Goal: Task Accomplishment & Management: Manage account settings

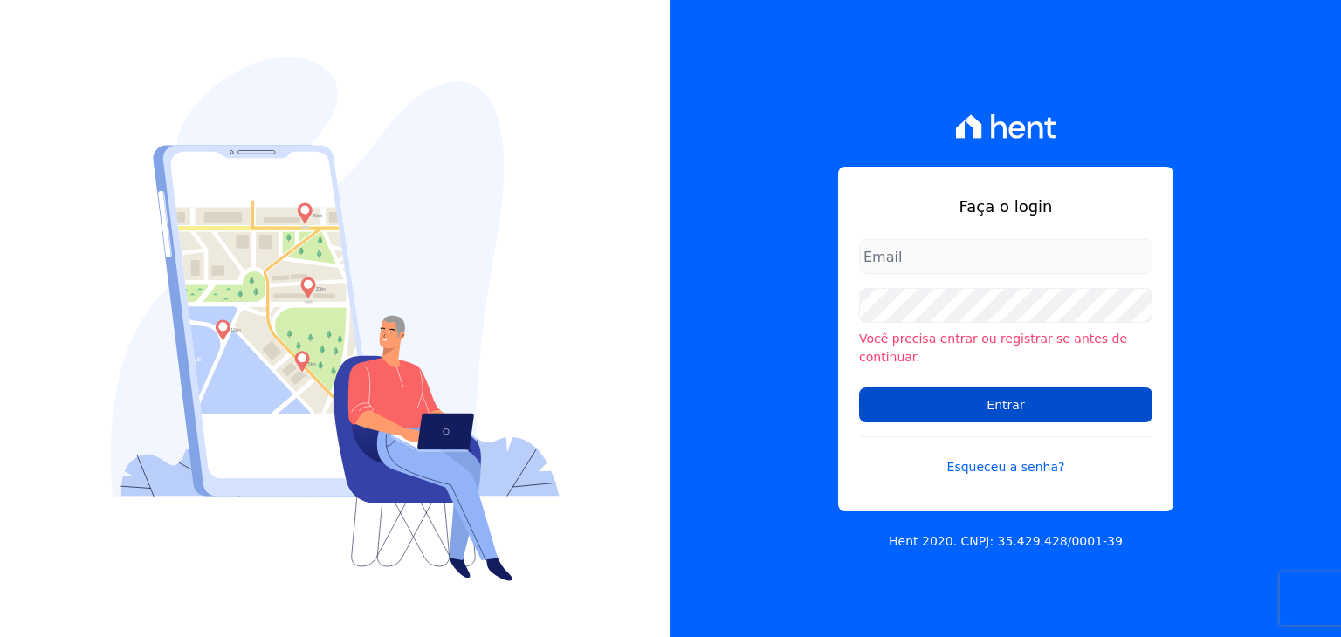
type input "[PERSON_NAME][EMAIL_ADDRESS][DOMAIN_NAME]"
click at [968, 390] on input "Entrar" at bounding box center [1005, 405] width 293 height 35
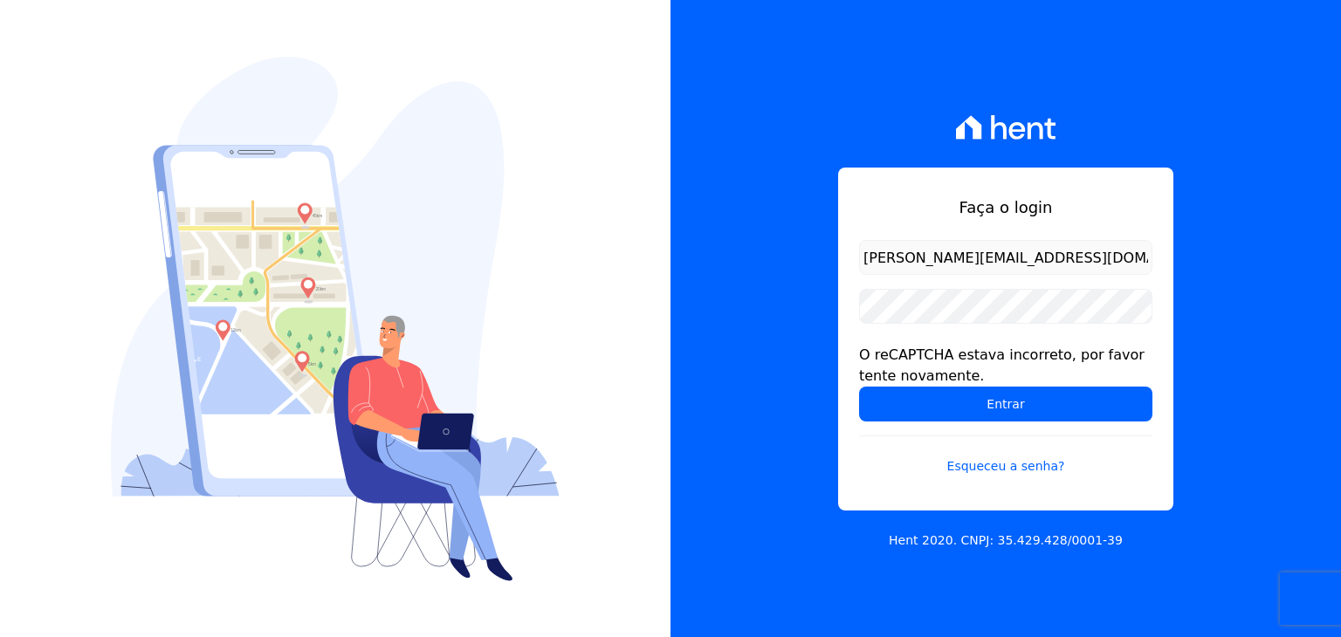
click at [968, 390] on input "Entrar" at bounding box center [1005, 404] width 293 height 35
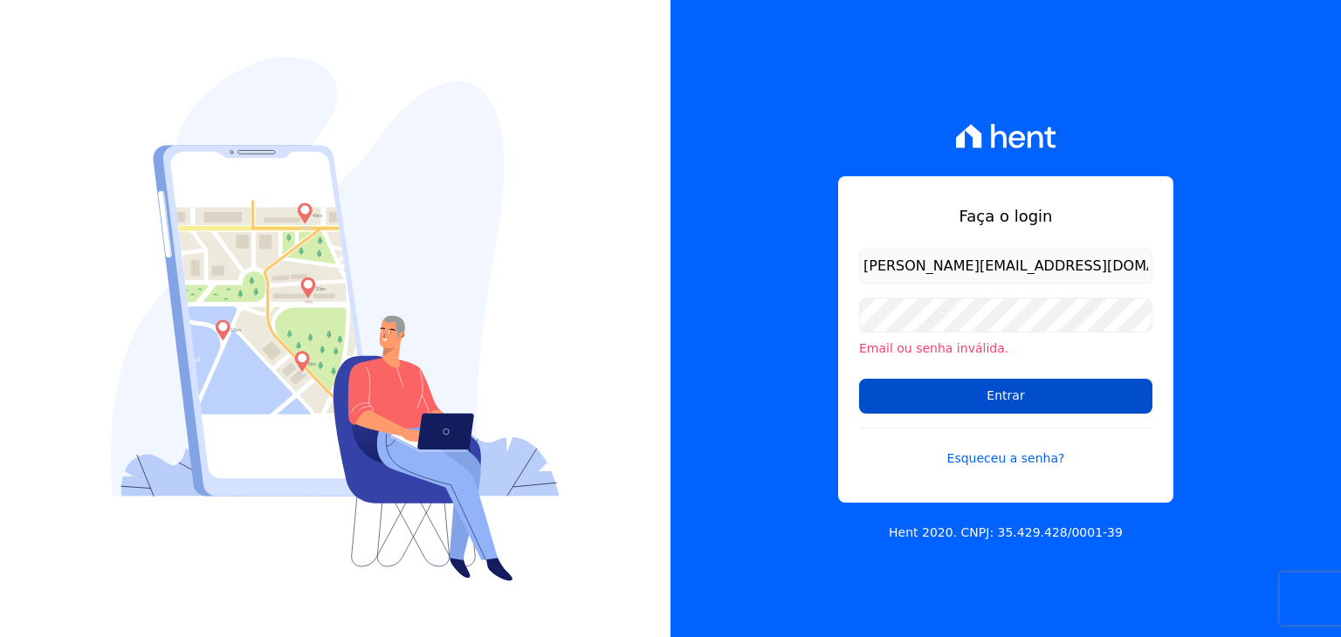
click at [938, 396] on input "Entrar" at bounding box center [1005, 396] width 293 height 35
drag, startPoint x: 0, startPoint y: 0, endPoint x: 938, endPoint y: 396, distance: 1017.7
click at [938, 396] on input "Entrar" at bounding box center [1005, 396] width 293 height 35
click at [891, 386] on input "Entrar" at bounding box center [1005, 396] width 293 height 35
click at [877, 396] on input "Entrar" at bounding box center [1005, 396] width 293 height 35
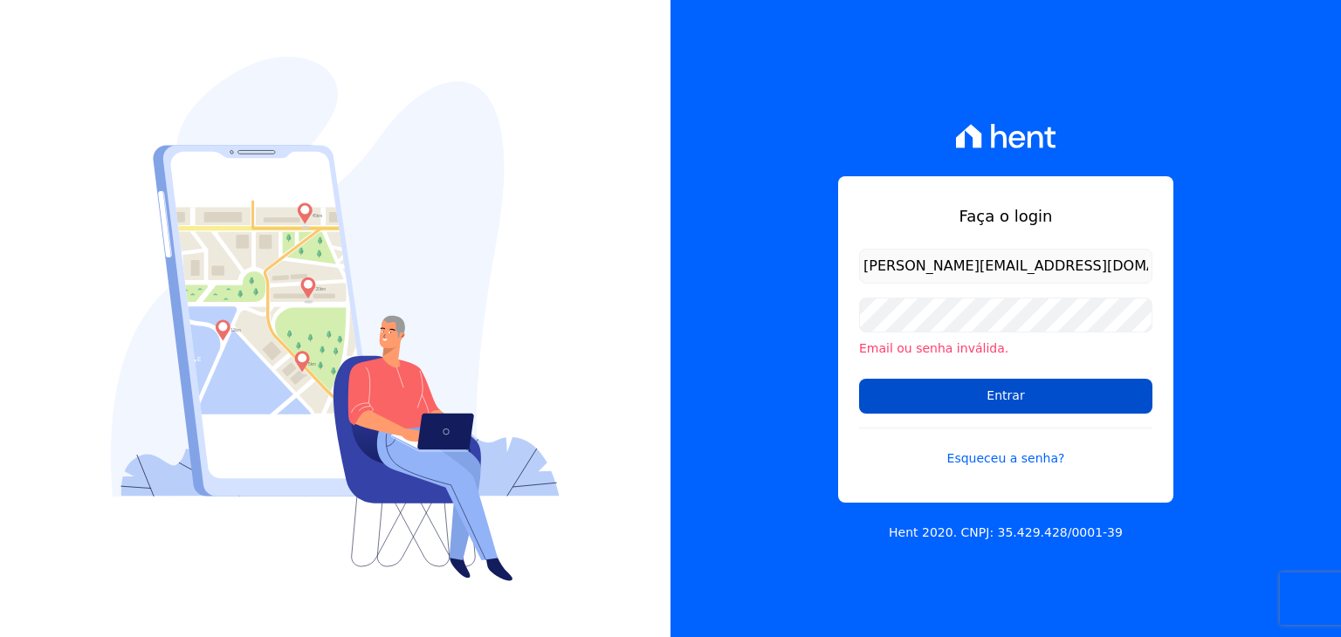
click at [1054, 389] on input "Entrar" at bounding box center [1005, 396] width 293 height 35
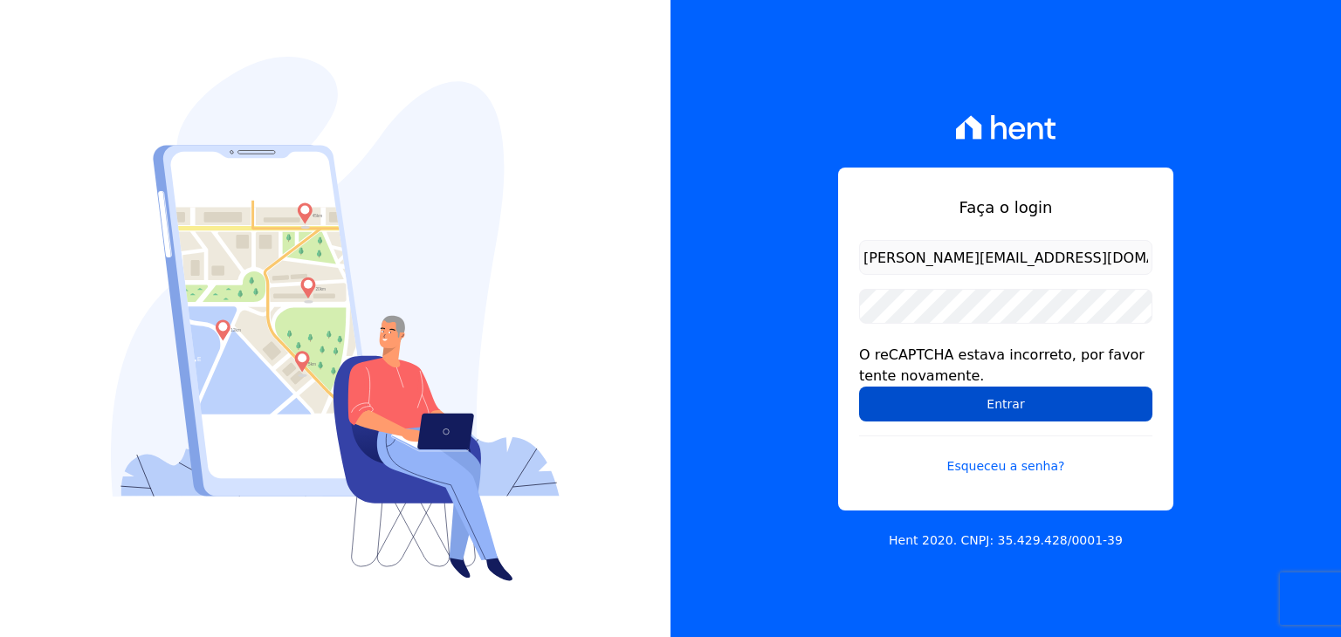
click at [915, 399] on input "Entrar" at bounding box center [1005, 404] width 293 height 35
click at [939, 409] on input "Entrar" at bounding box center [1005, 404] width 293 height 35
click at [951, 391] on input "Entrar" at bounding box center [1005, 404] width 293 height 35
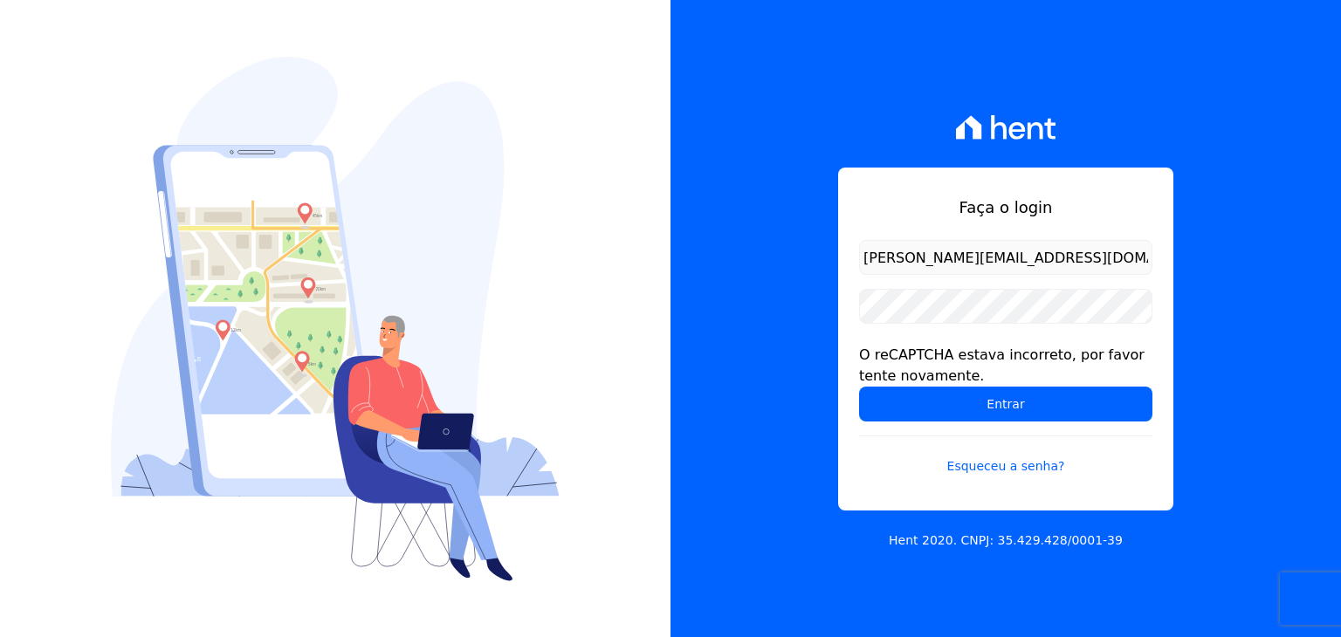
click at [1255, 428] on div "Faça o login henrique.campos@priori.com.vc O reCAPTCHA estava incorreto, por fa…" at bounding box center [1006, 318] width 671 height 637
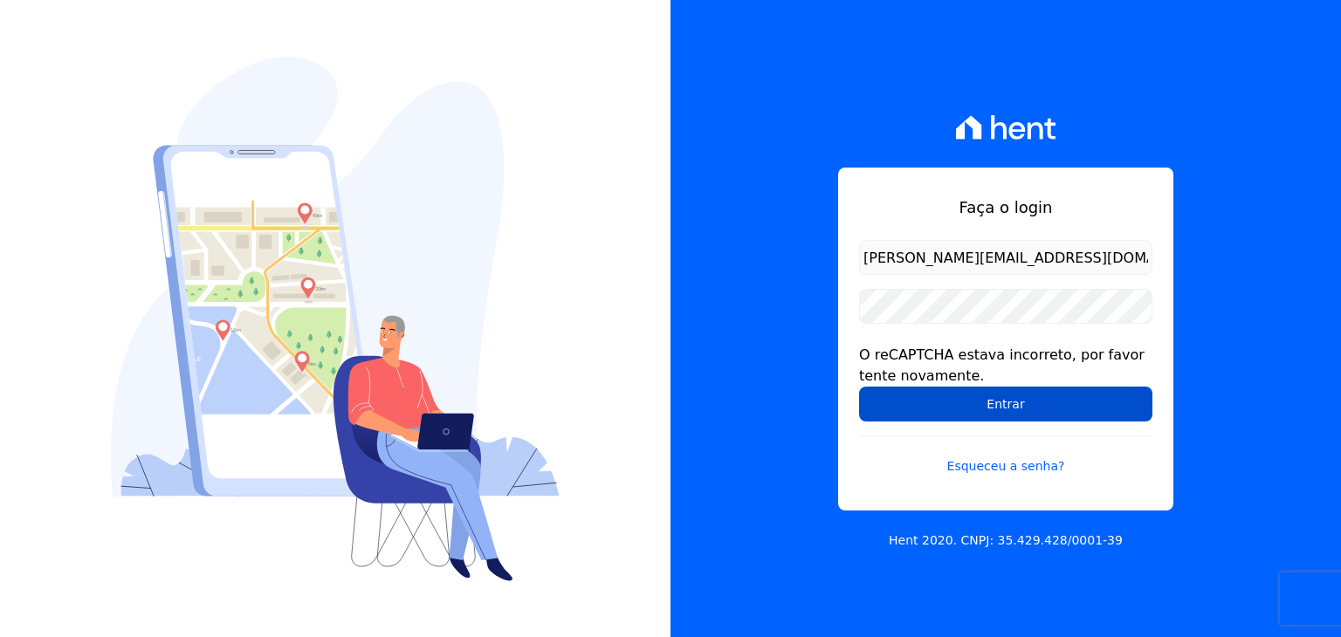
click at [950, 406] on input "Entrar" at bounding box center [1005, 404] width 293 height 35
click at [961, 415] on input "Entrar" at bounding box center [1005, 404] width 293 height 35
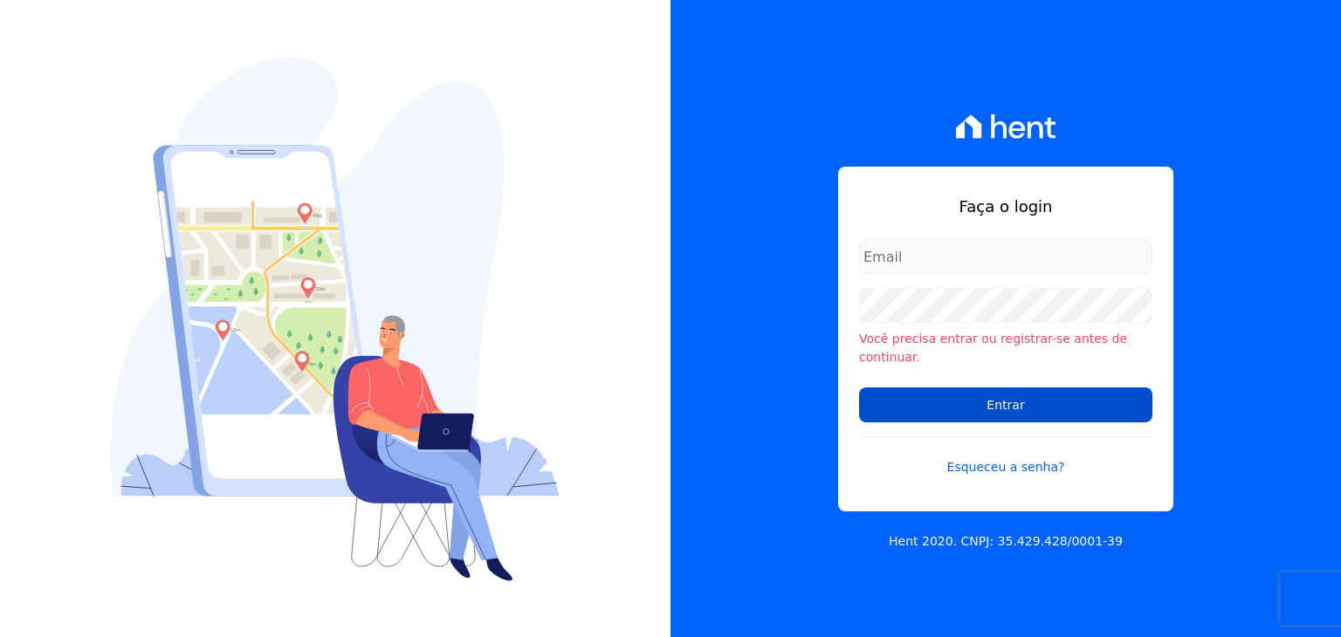
type input "[PERSON_NAME][EMAIL_ADDRESS][DOMAIN_NAME]"
click at [960, 389] on input "Entrar" at bounding box center [1005, 405] width 293 height 35
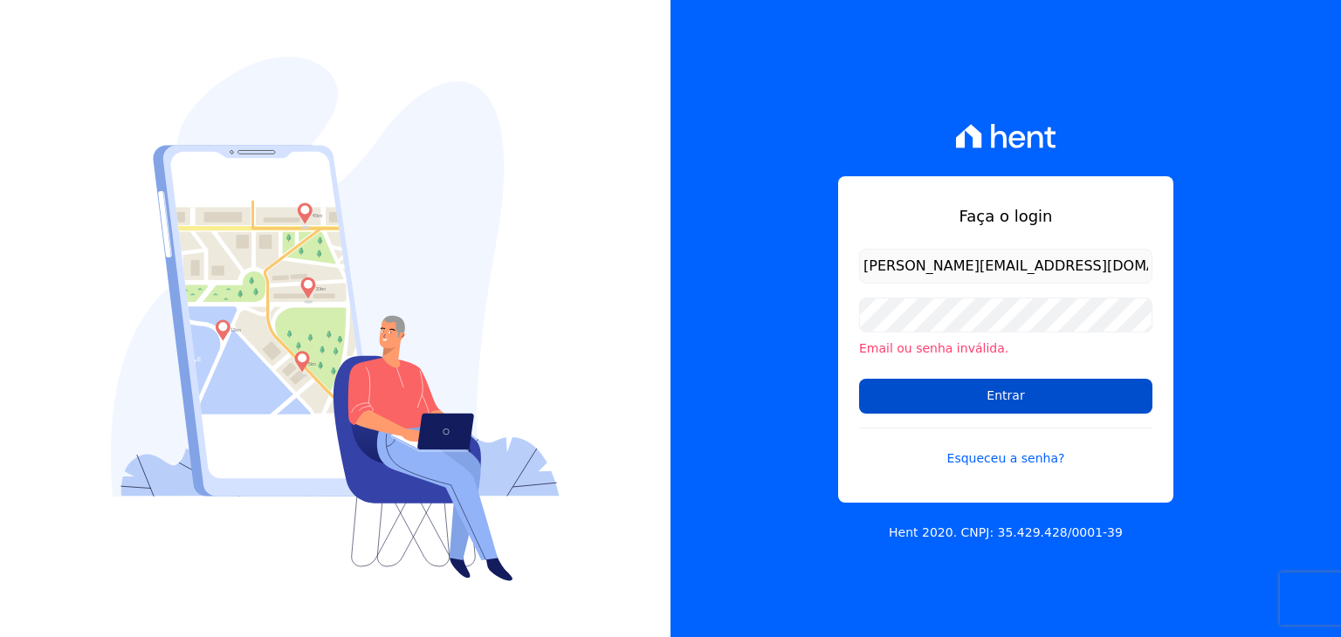
click at [1029, 392] on input "Entrar" at bounding box center [1005, 396] width 293 height 35
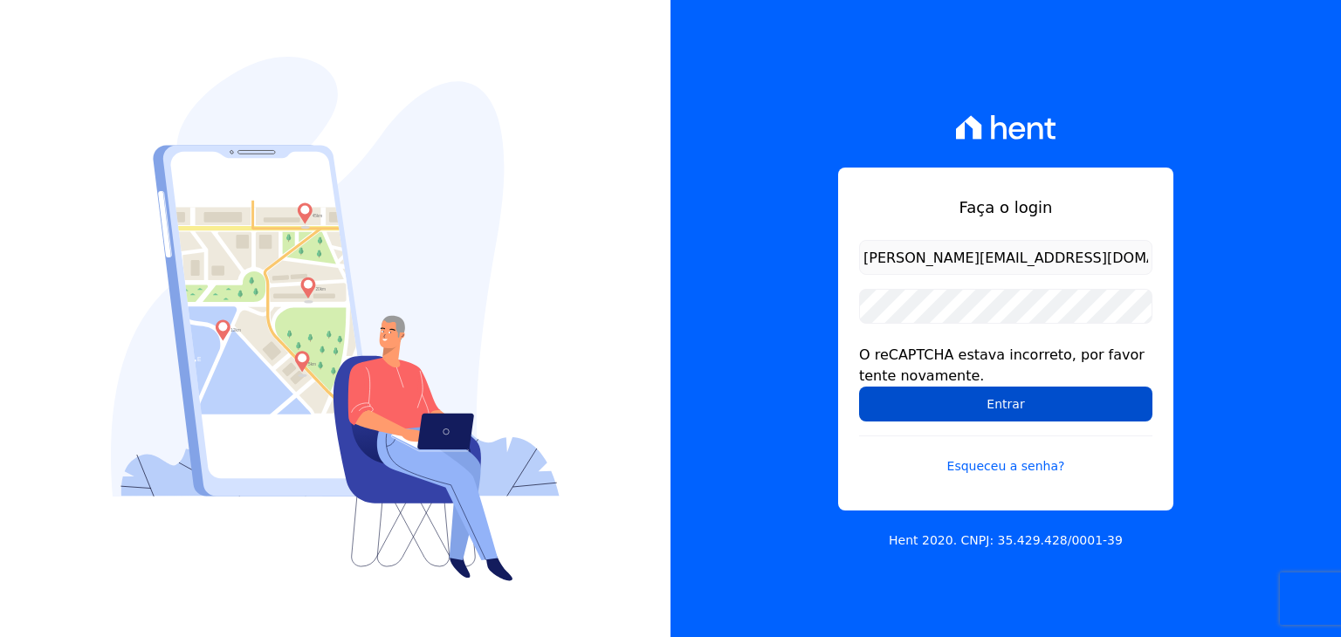
click at [1048, 416] on input "Entrar" at bounding box center [1005, 404] width 293 height 35
click at [990, 408] on input "Entrar" at bounding box center [1005, 404] width 293 height 35
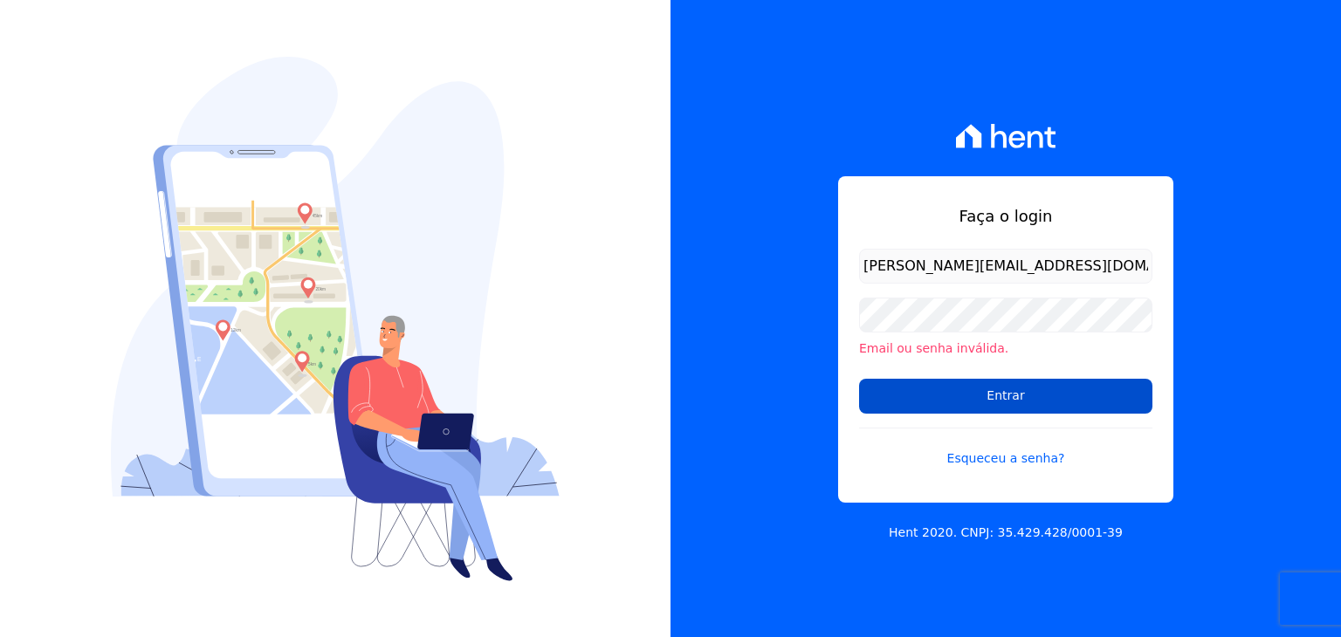
drag, startPoint x: 0, startPoint y: 0, endPoint x: 990, endPoint y: 408, distance: 1070.8
click at [990, 408] on input "Entrar" at bounding box center [1005, 396] width 293 height 35
click at [1068, 393] on input "Entrar" at bounding box center [1005, 396] width 293 height 35
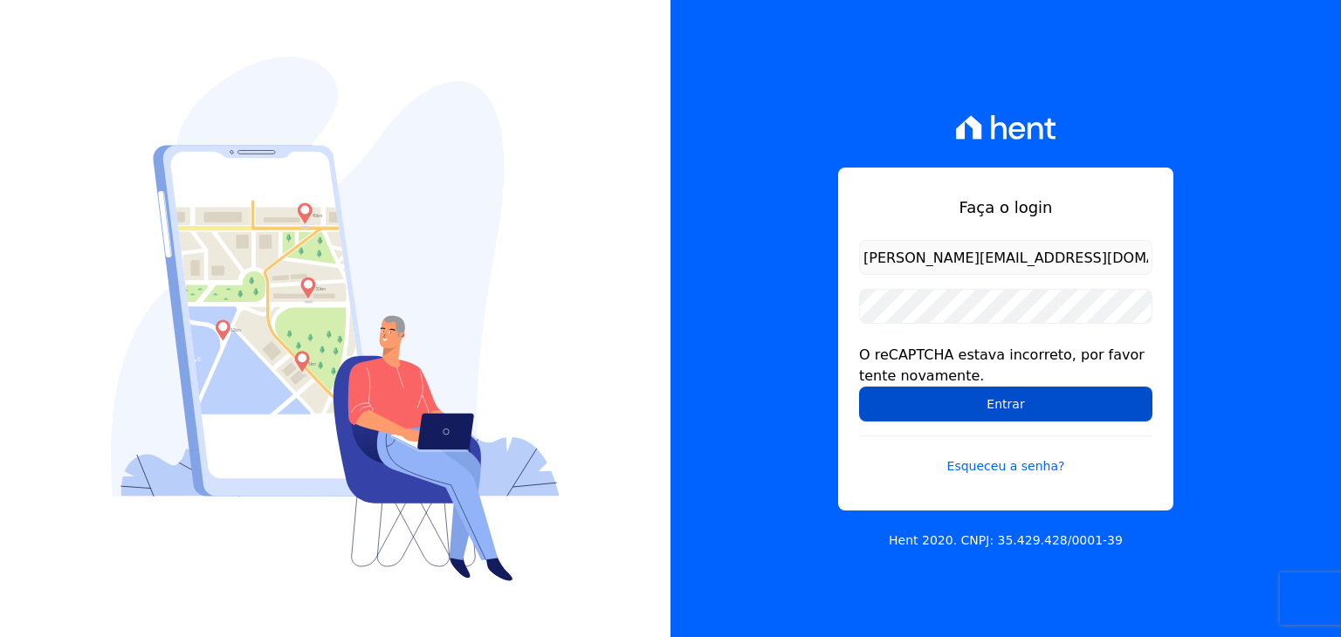
click at [937, 411] on input "Entrar" at bounding box center [1005, 404] width 293 height 35
click at [1040, 416] on input "Entrar" at bounding box center [1005, 404] width 293 height 35
drag, startPoint x: 0, startPoint y: 0, endPoint x: 1040, endPoint y: 416, distance: 1119.8
click at [1040, 416] on input "Entrar" at bounding box center [1005, 404] width 293 height 35
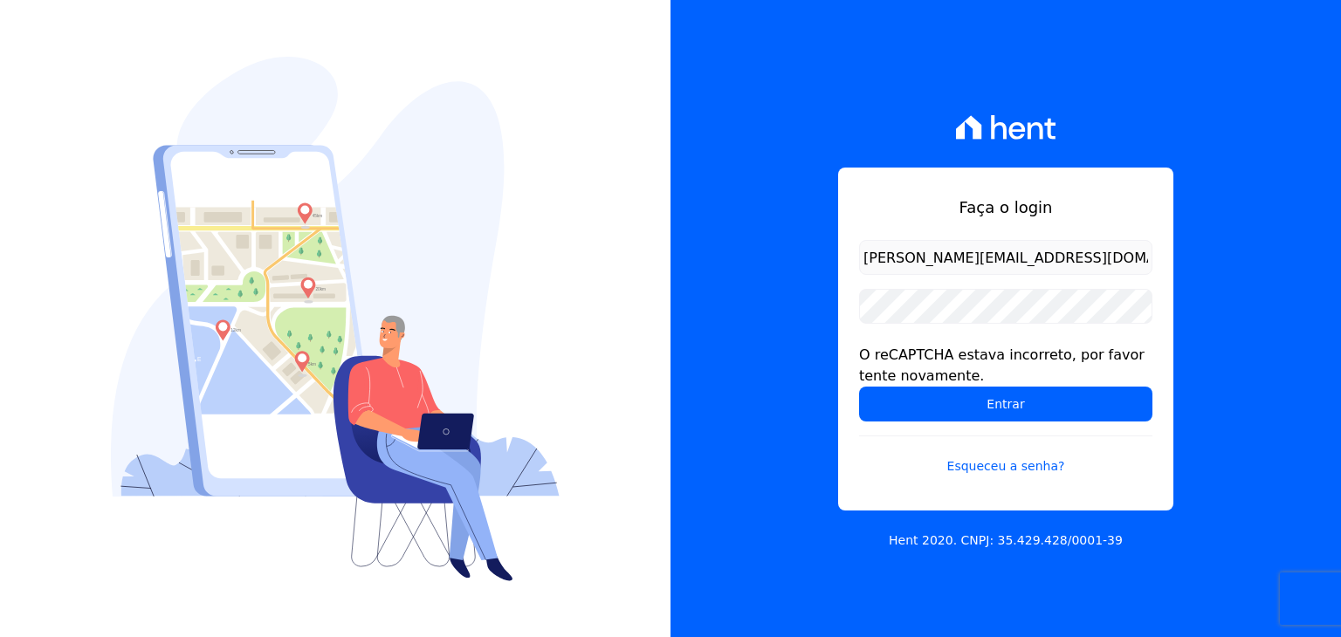
click at [1040, 416] on input "Entrar" at bounding box center [1005, 404] width 293 height 35
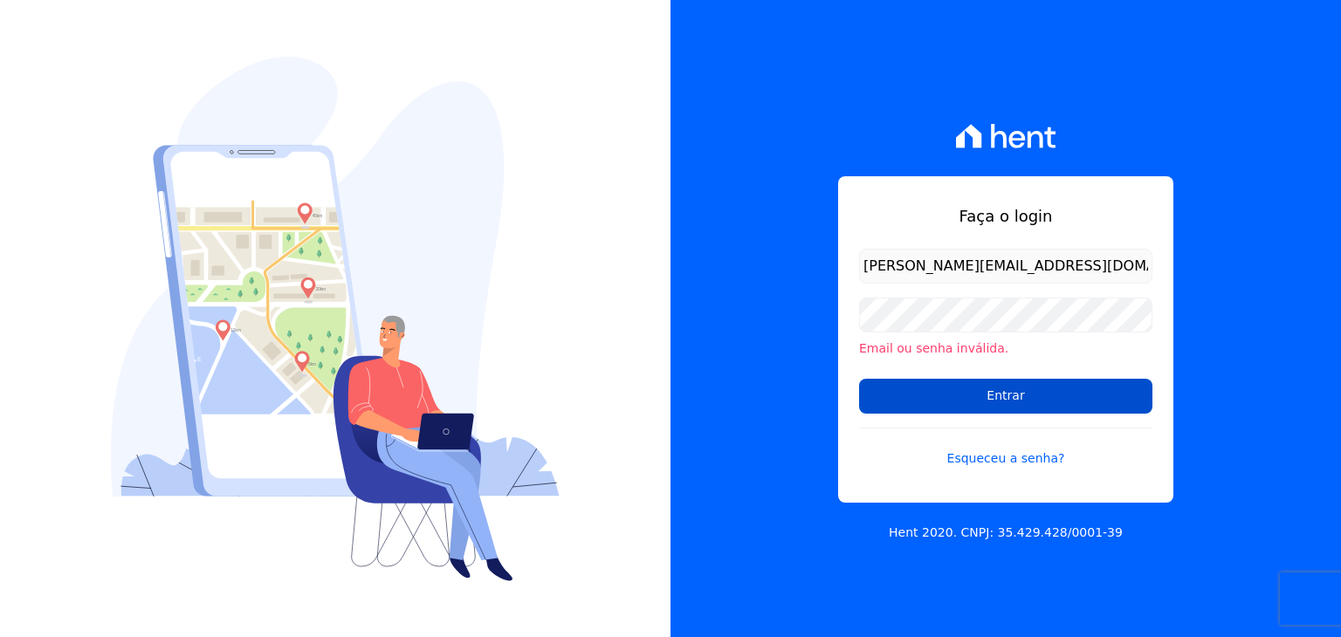
click at [1035, 409] on input "Entrar" at bounding box center [1005, 396] width 293 height 35
click at [1023, 403] on input "Entrar" at bounding box center [1005, 396] width 293 height 35
drag, startPoint x: 0, startPoint y: 0, endPoint x: 1023, endPoint y: 403, distance: 1099.9
click at [1023, 403] on input "Entrar" at bounding box center [1005, 396] width 293 height 35
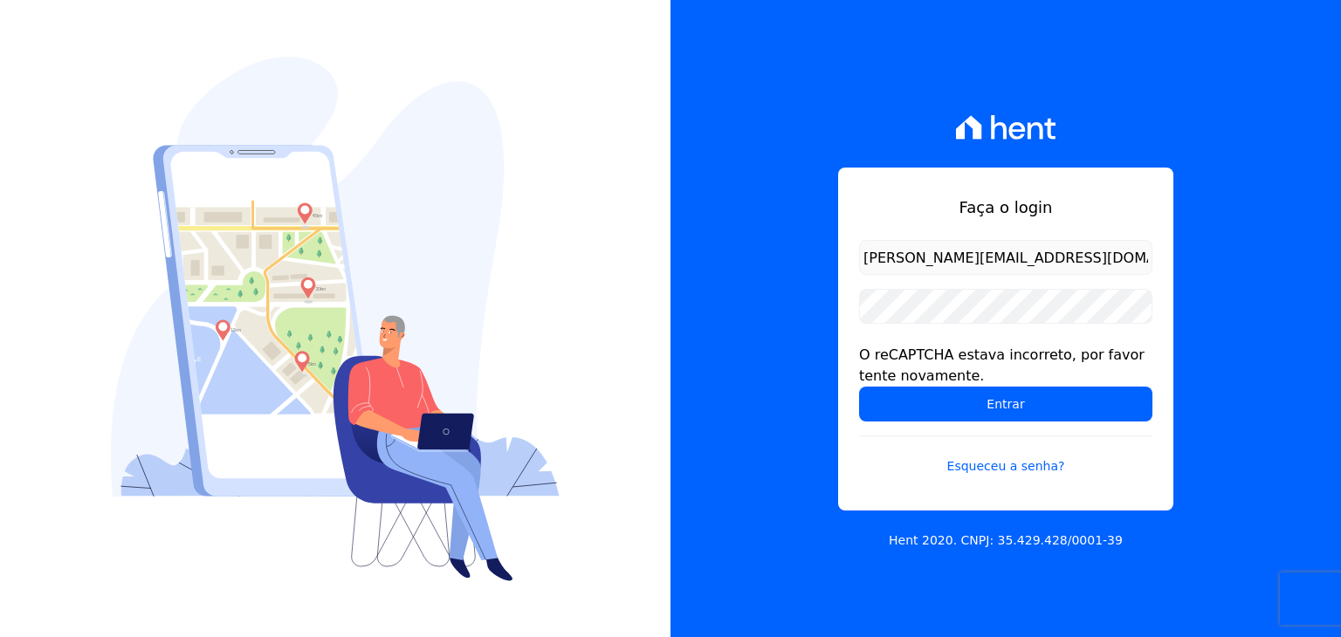
click at [783, 357] on div "Faça o login henrique.campos@priori.com.vc O reCAPTCHA estava incorreto, por fa…" at bounding box center [1006, 318] width 671 height 637
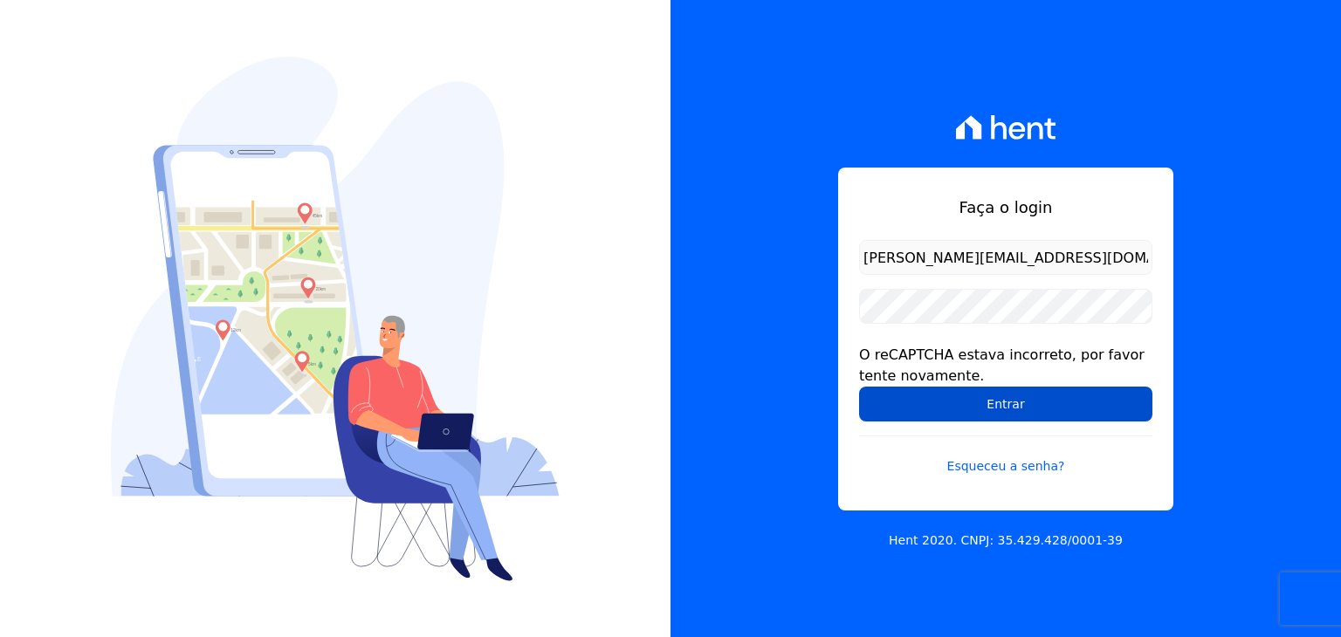
click at [988, 413] on input "Entrar" at bounding box center [1005, 404] width 293 height 35
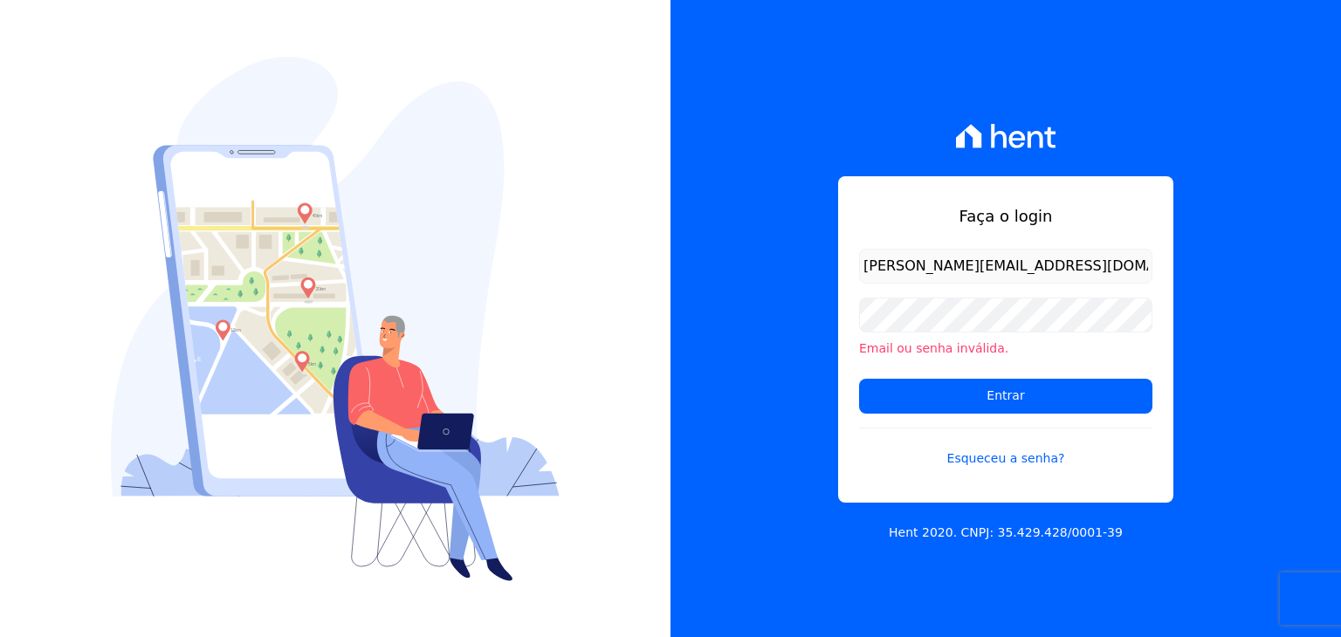
click at [988, 413] on input "Entrar" at bounding box center [1005, 396] width 293 height 35
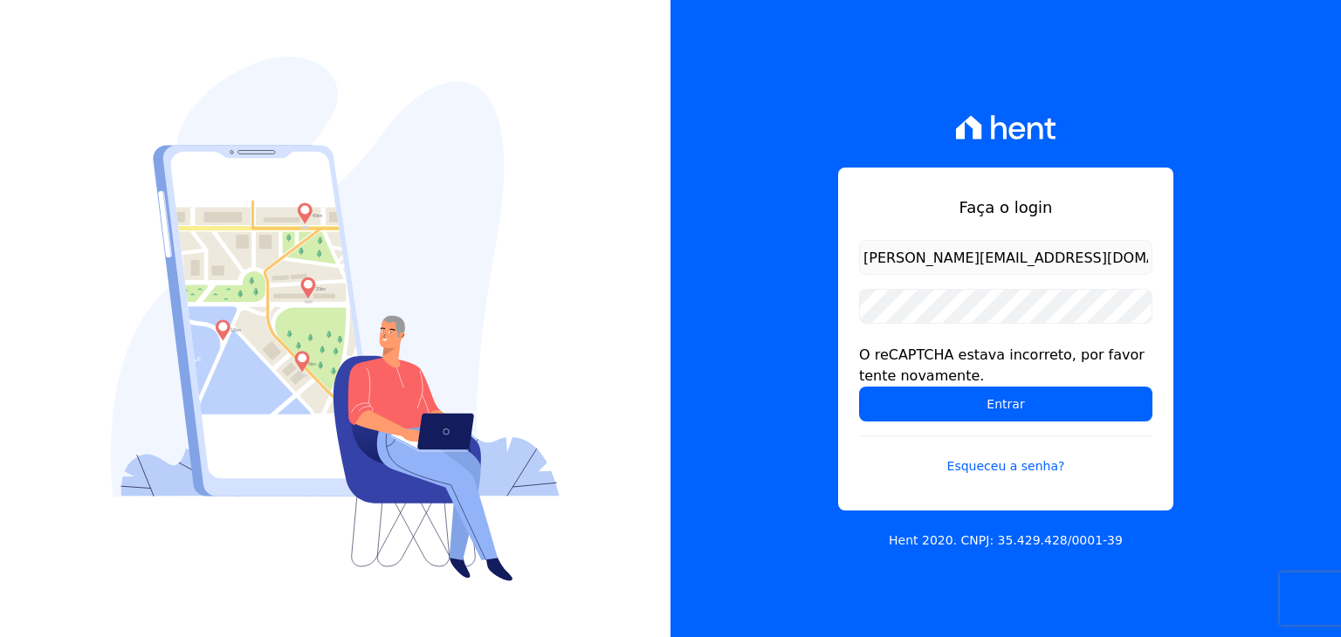
click at [760, 238] on div "Faça o login henrique.campos@priori.com.vc O reCAPTCHA estava incorreto, por fa…" at bounding box center [1006, 318] width 671 height 637
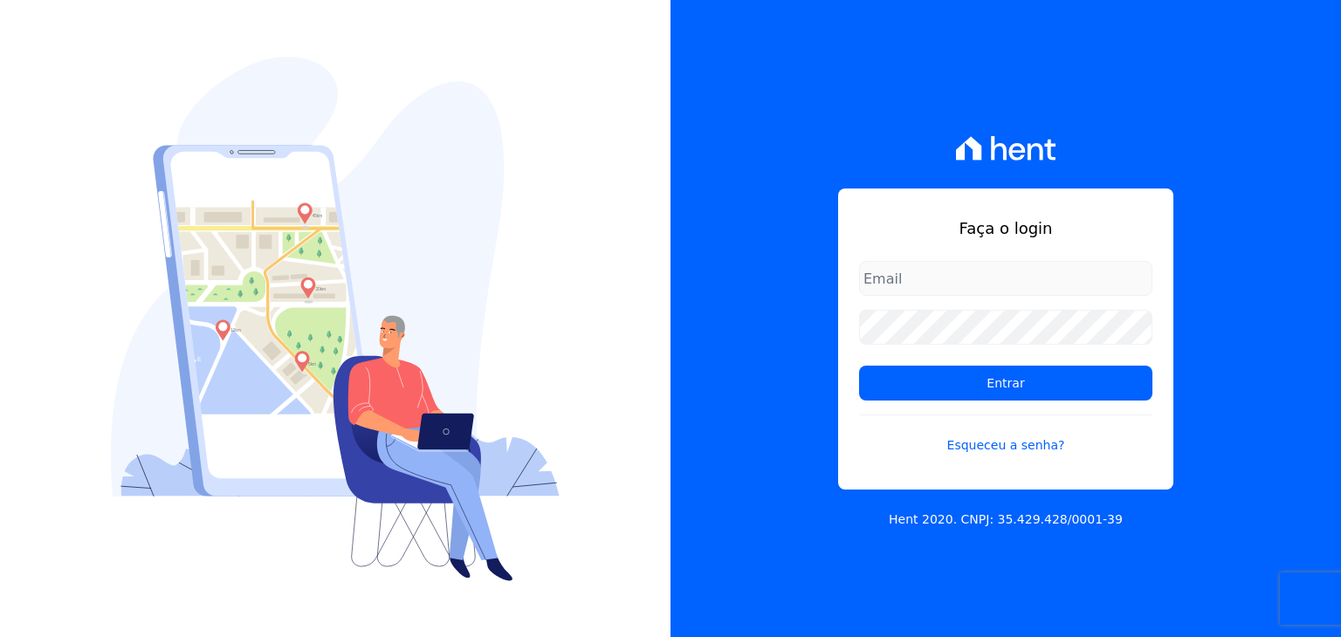
type input "[PERSON_NAME][EMAIL_ADDRESS][DOMAIN_NAME]"
click at [719, 224] on div "Faça o login henrique.campos@priori.com.vc Entrar Esqueceu a senha? Hent 2020. …" at bounding box center [1006, 318] width 671 height 637
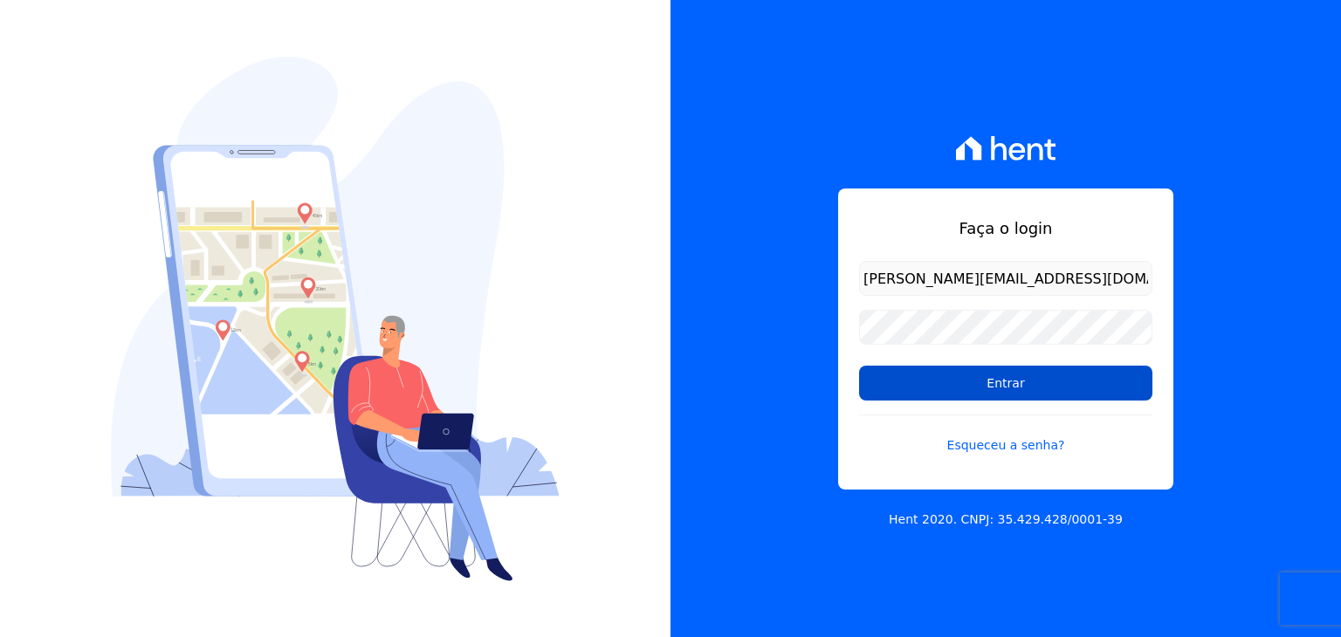
click at [1052, 378] on input "Entrar" at bounding box center [1005, 383] width 293 height 35
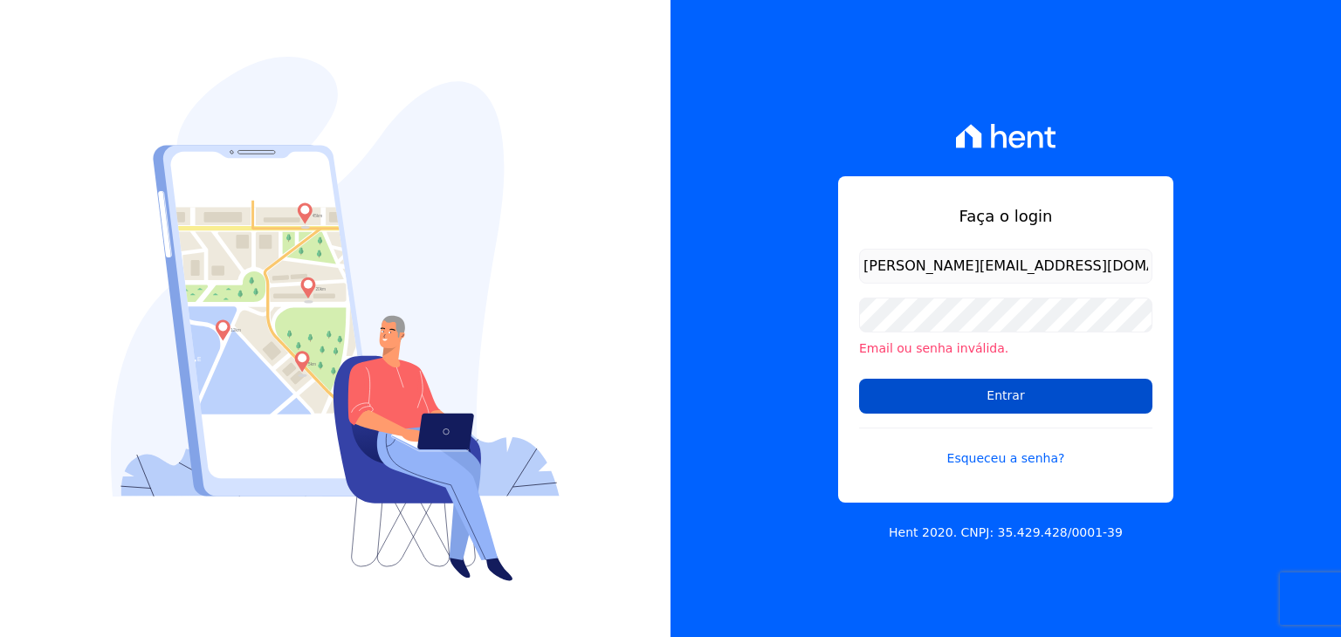
click at [1015, 404] on input "Entrar" at bounding box center [1005, 396] width 293 height 35
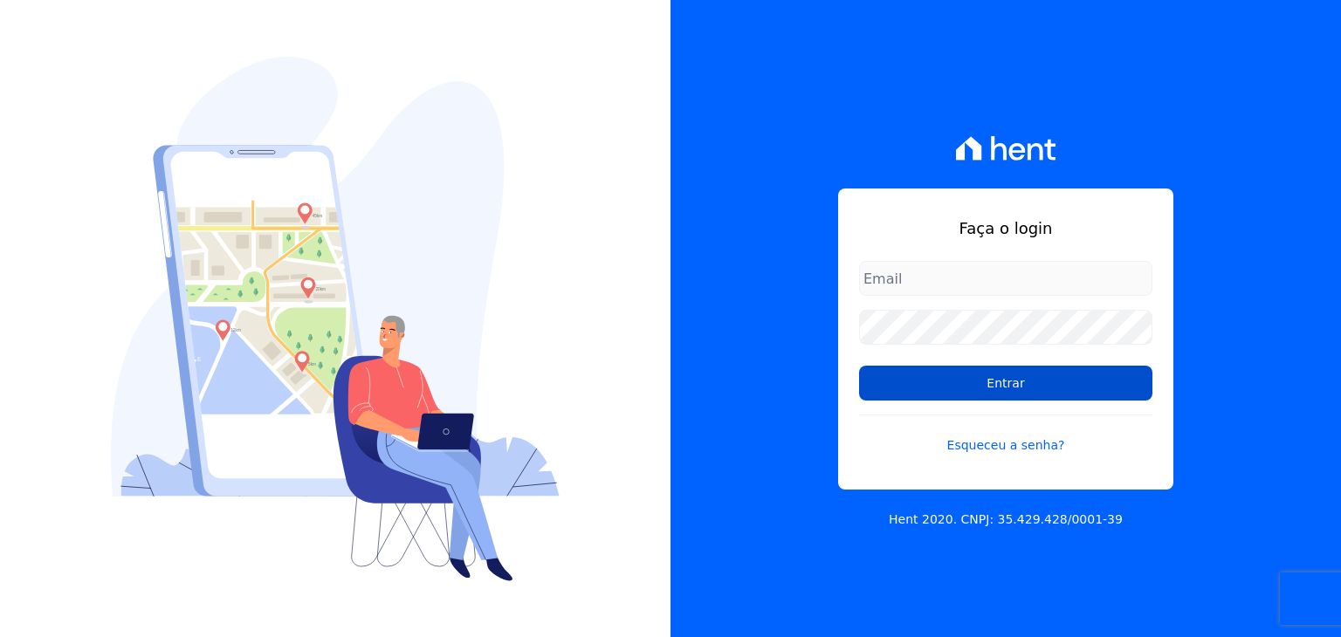
type input "[PERSON_NAME][EMAIL_ADDRESS][DOMAIN_NAME]"
click at [922, 391] on input "Entrar" at bounding box center [1005, 383] width 293 height 35
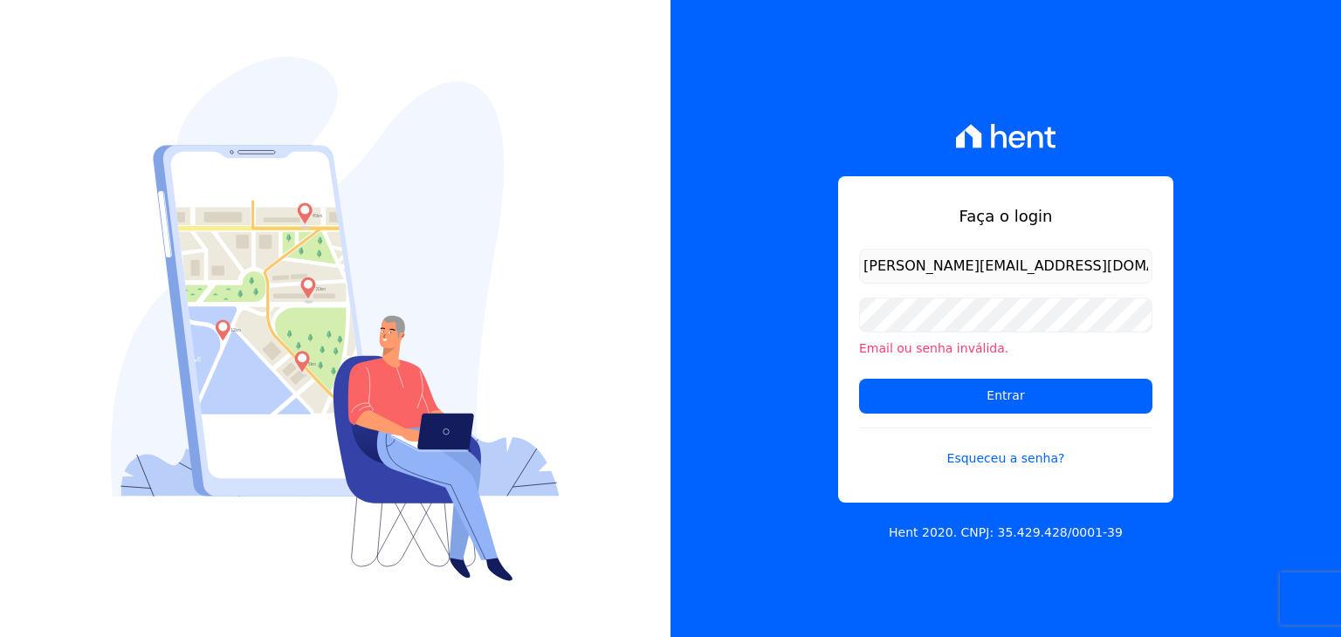
click at [817, 427] on div "Faça o login henrique.campos@priori.com.vc Email ou senha inválida. Entrar Esqu…" at bounding box center [1006, 318] width 671 height 637
click at [1031, 392] on input "Entrar" at bounding box center [1005, 396] width 293 height 35
click at [982, 469] on form "henrique.campos@priori.com.vc Email ou senha inválida. Entrar Esqueceu a senha?" at bounding box center [1005, 369] width 293 height 240
click at [977, 462] on link "Esqueceu a senha?" at bounding box center [1005, 448] width 293 height 40
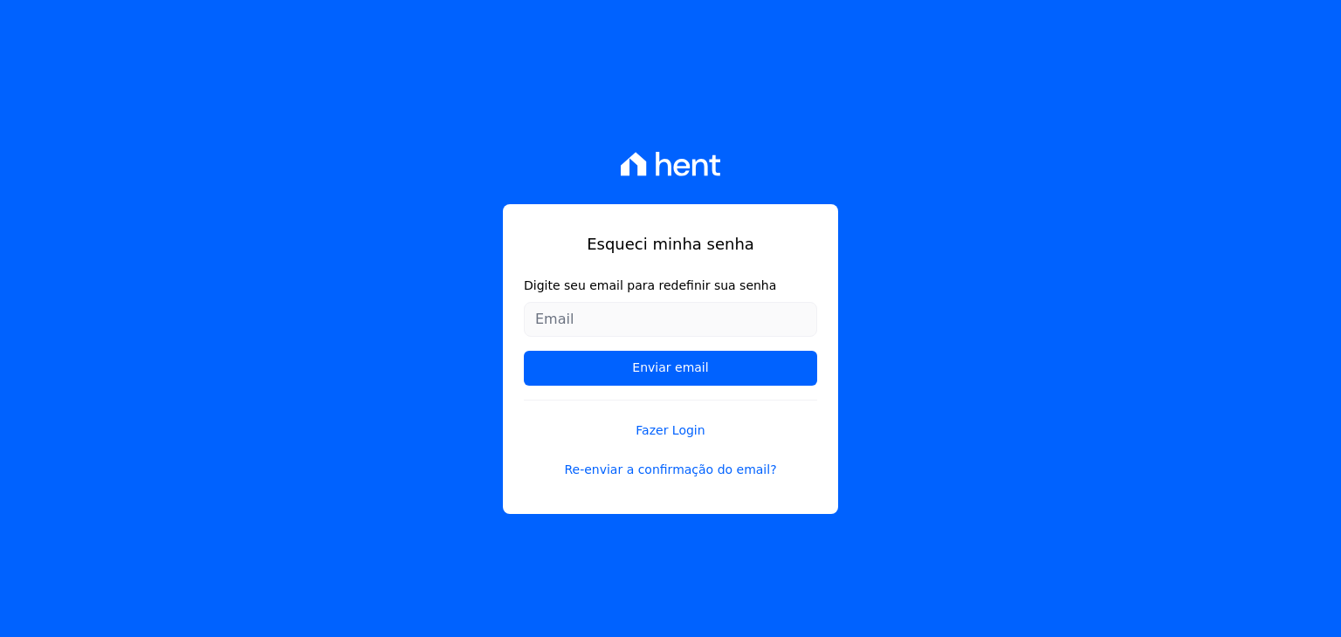
click at [601, 322] on input "Digite seu email para redefinir sua senha" at bounding box center [670, 319] width 293 height 35
type input "[PERSON_NAME][EMAIL_ADDRESS][DOMAIN_NAME]"
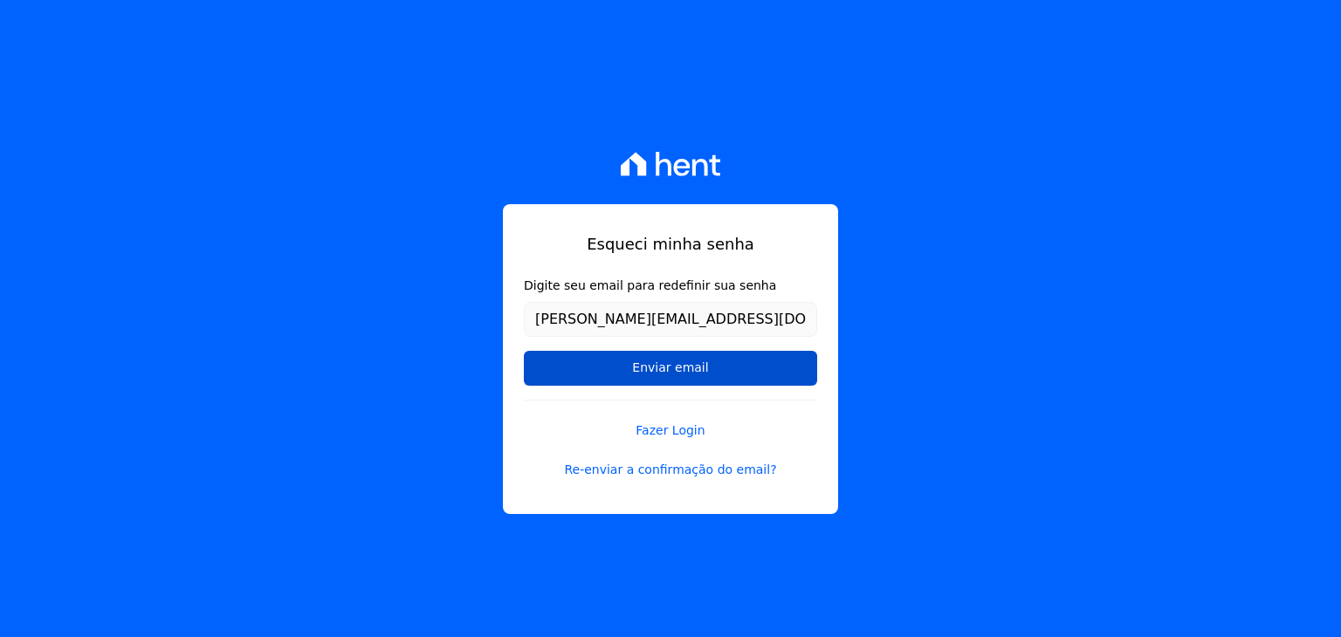
click at [653, 362] on input "Enviar email" at bounding box center [670, 368] width 293 height 35
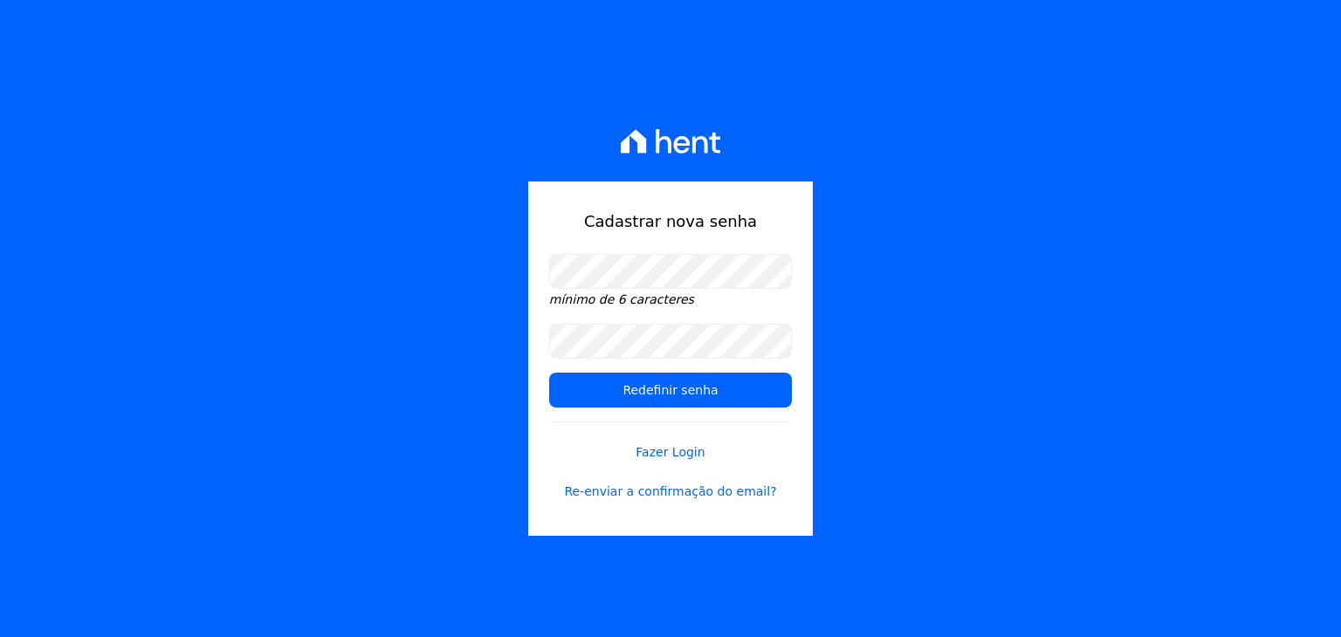
click at [492, 340] on div "Cadastrar nova senha mínimo de 6 caracteres Redefinir senha Fazer Login Re-envi…" at bounding box center [670, 318] width 1341 height 637
click at [594, 382] on input "Redefinir senha" at bounding box center [670, 390] width 243 height 35
click at [699, 387] on input "Redefinir senha" at bounding box center [670, 390] width 243 height 35
click at [610, 390] on input "Redefinir senha" at bounding box center [670, 390] width 243 height 35
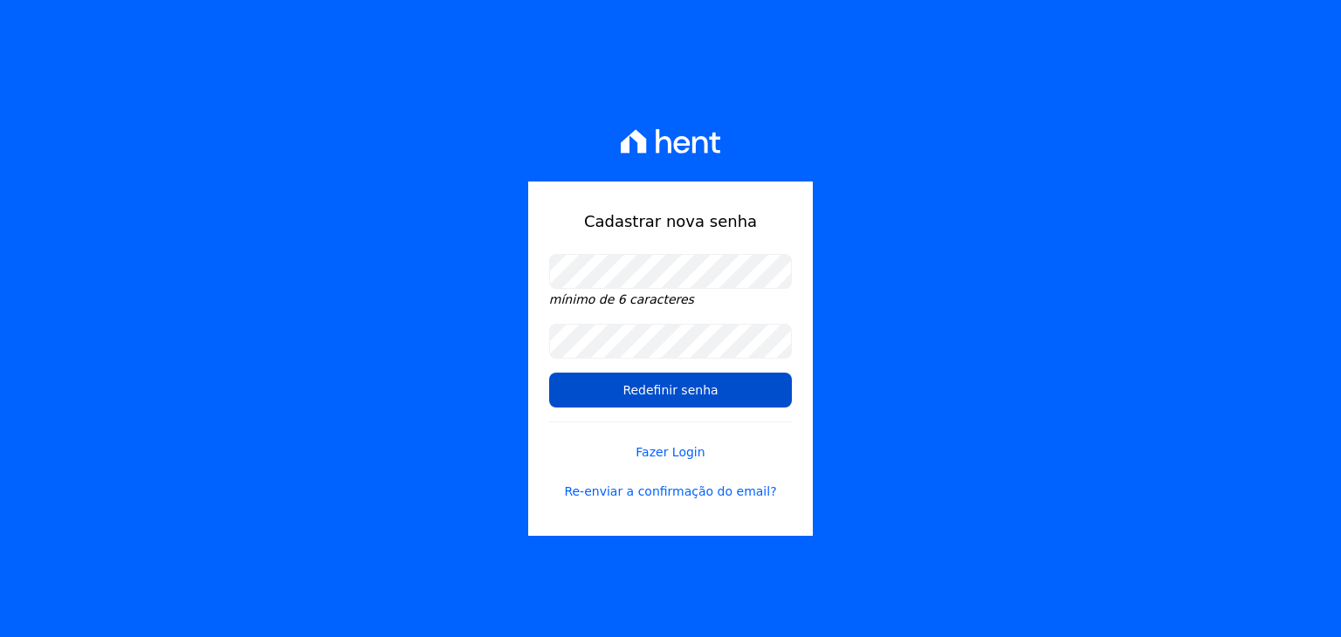
click at [610, 390] on input "Redefinir senha" at bounding box center [670, 390] width 243 height 35
click at [668, 385] on input "Redefinir senha" at bounding box center [670, 390] width 243 height 35
click at [667, 448] on link "Fazer Login" at bounding box center [670, 442] width 243 height 40
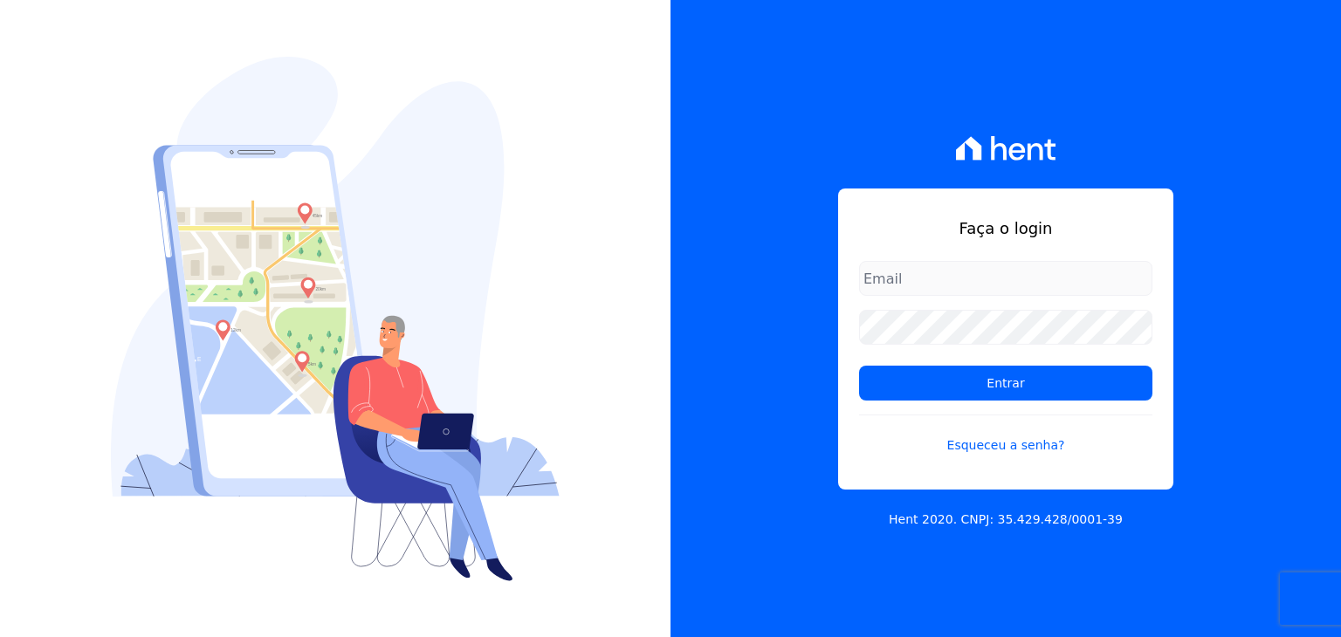
type input "[PERSON_NAME][EMAIL_ADDRESS][DOMAIN_NAME]"
click at [989, 307] on form "henrique.campos@priori.com.vc Entrar Esqueceu a senha?" at bounding box center [1005, 368] width 293 height 215
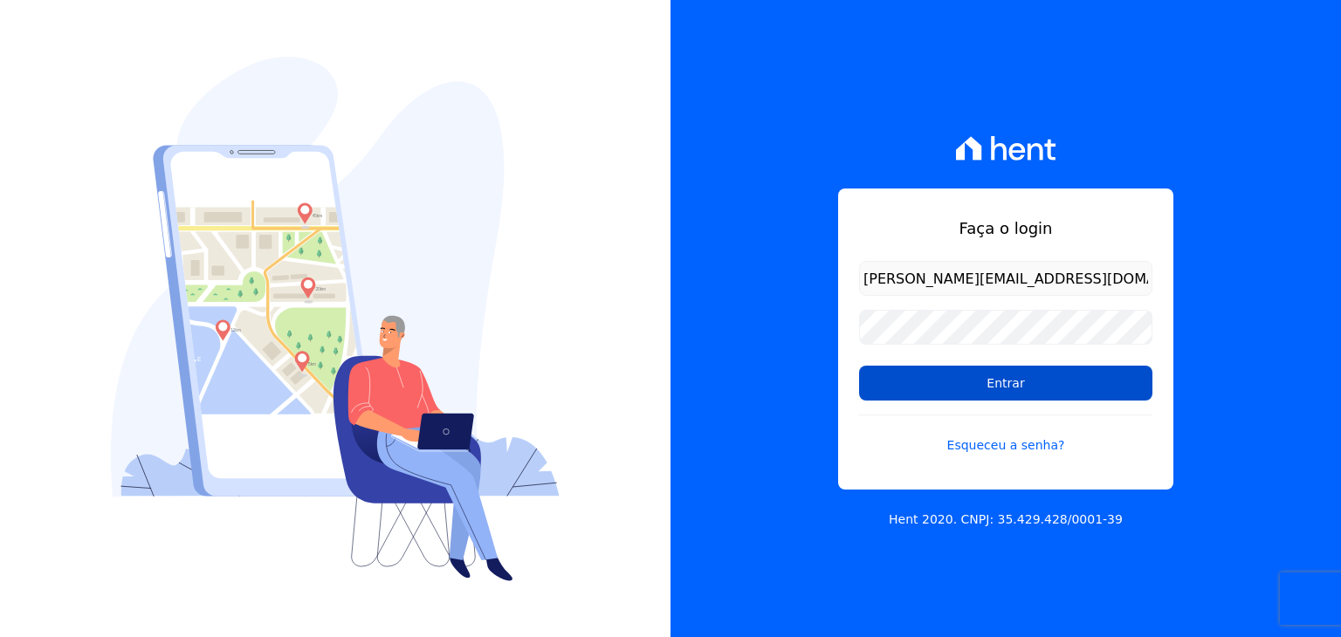
click at [908, 370] on input "Entrar" at bounding box center [1005, 383] width 293 height 35
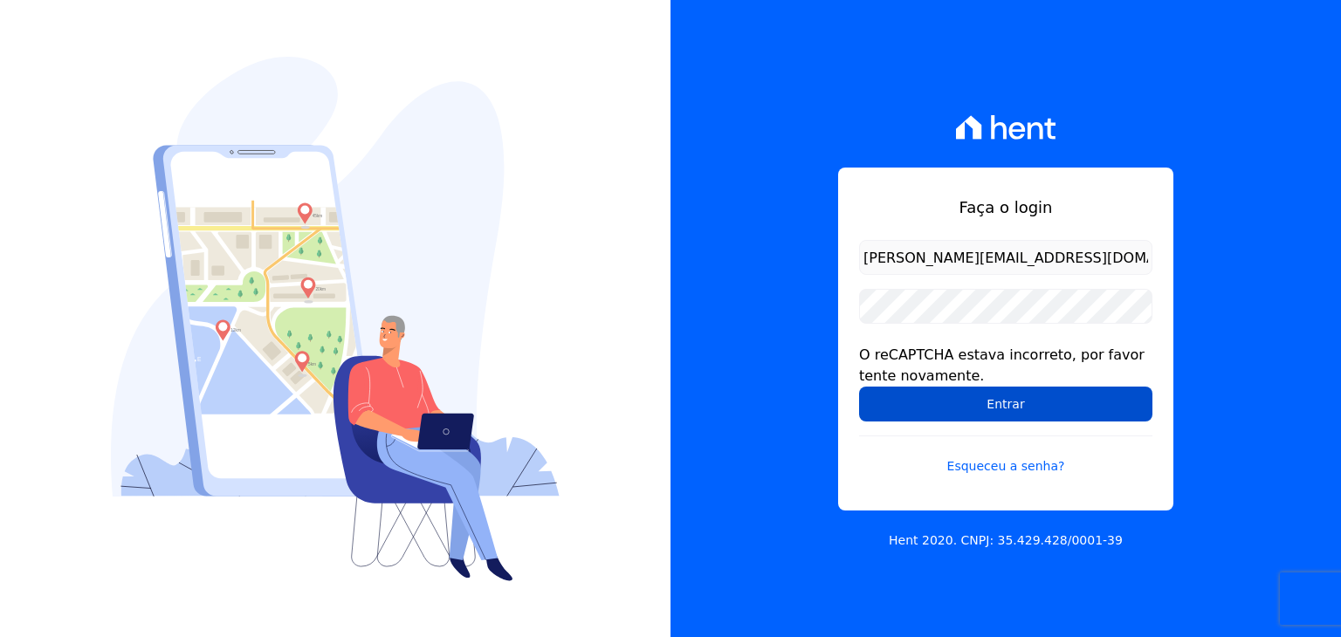
click at [998, 402] on input "Entrar" at bounding box center [1005, 404] width 293 height 35
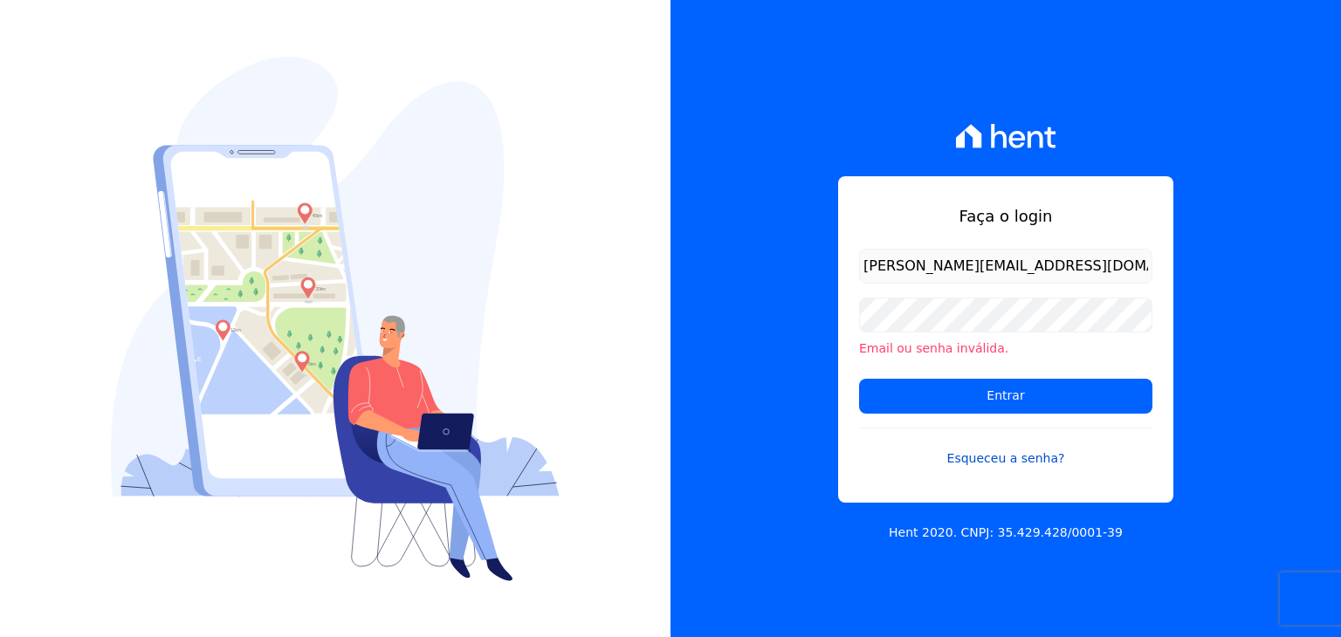
click at [887, 451] on link "Esqueceu a senha?" at bounding box center [1005, 448] width 293 height 40
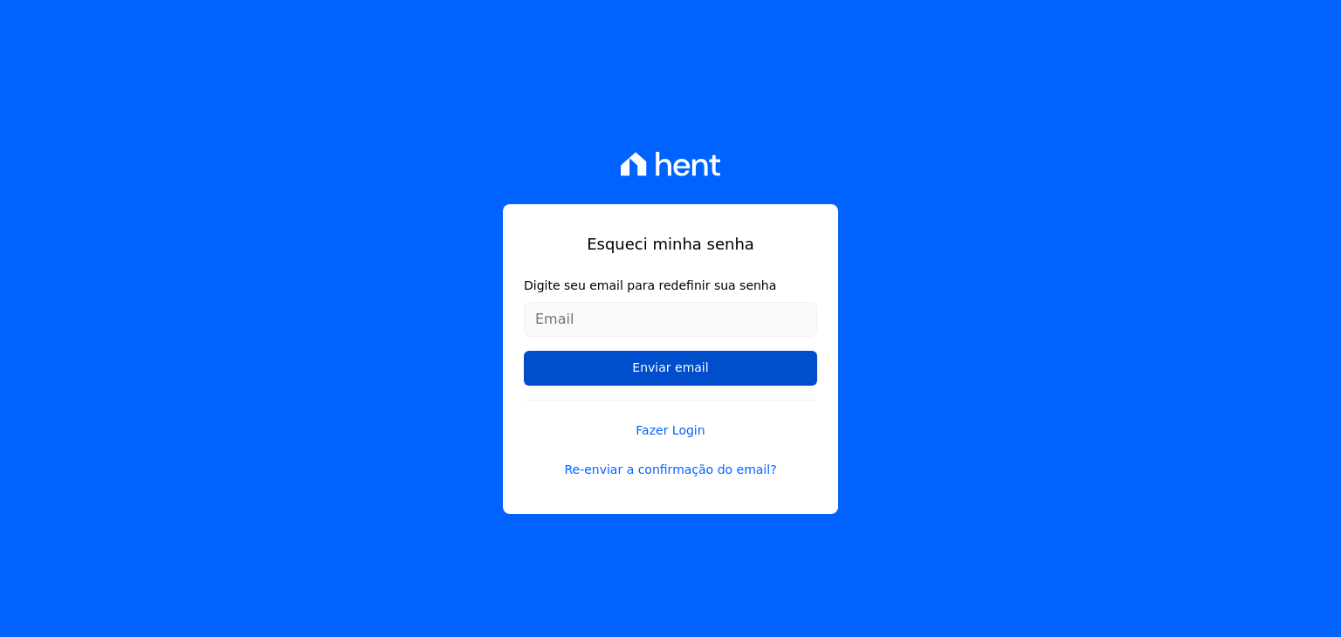
click at [563, 363] on input "Enviar email" at bounding box center [670, 368] width 293 height 35
click at [691, 361] on input "Enviar email" at bounding box center [670, 368] width 293 height 35
click at [659, 377] on input "Enviar email" at bounding box center [670, 368] width 293 height 35
click at [657, 416] on link "Fazer Login" at bounding box center [670, 420] width 293 height 40
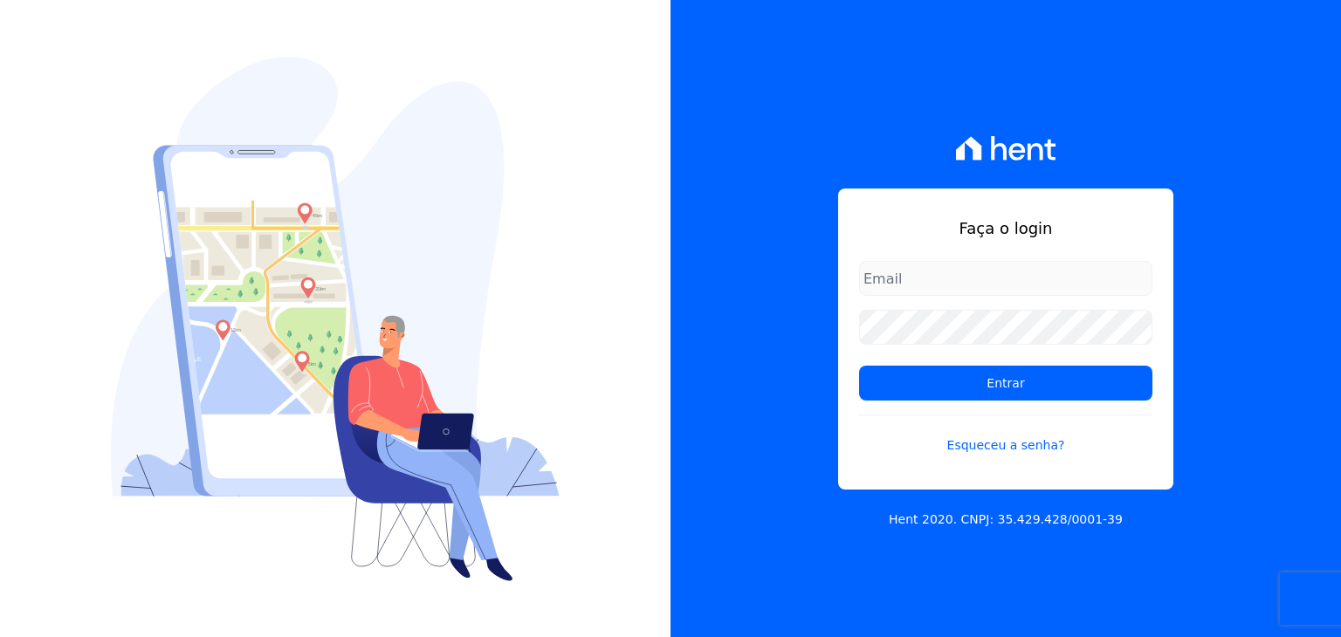
type input "[PERSON_NAME][EMAIL_ADDRESS][DOMAIN_NAME]"
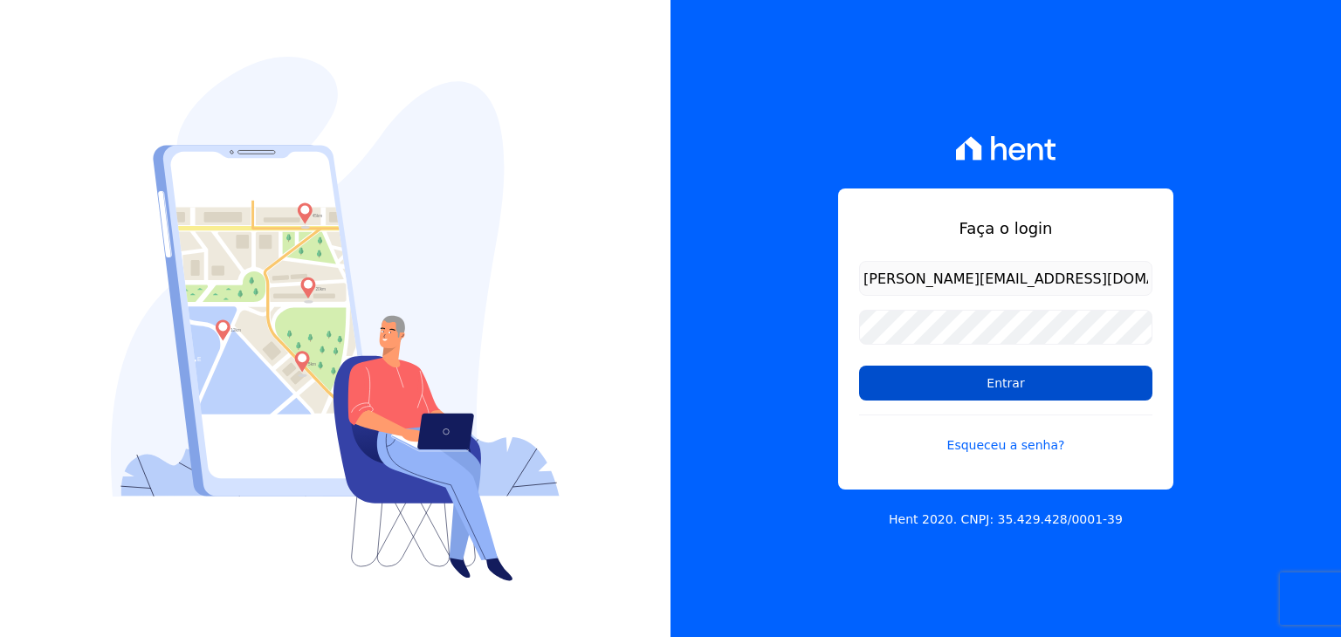
click at [971, 389] on input "Entrar" at bounding box center [1005, 383] width 293 height 35
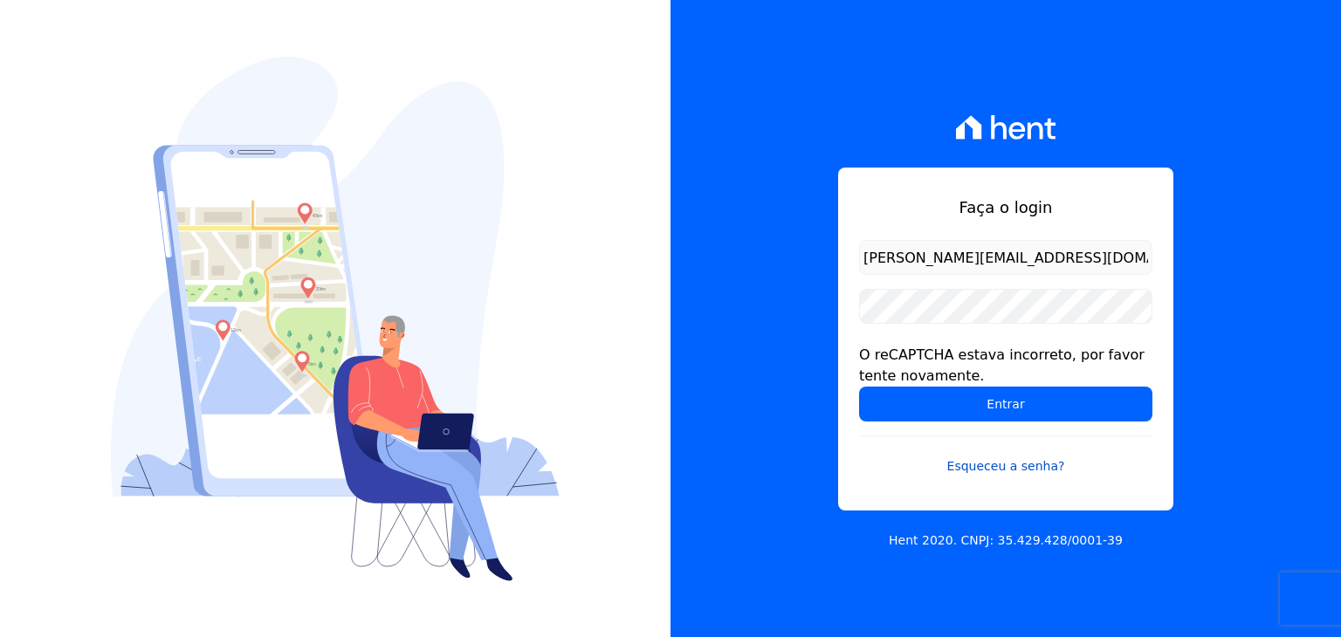
click at [898, 452] on link "Esqueceu a senha?" at bounding box center [1005, 456] width 293 height 40
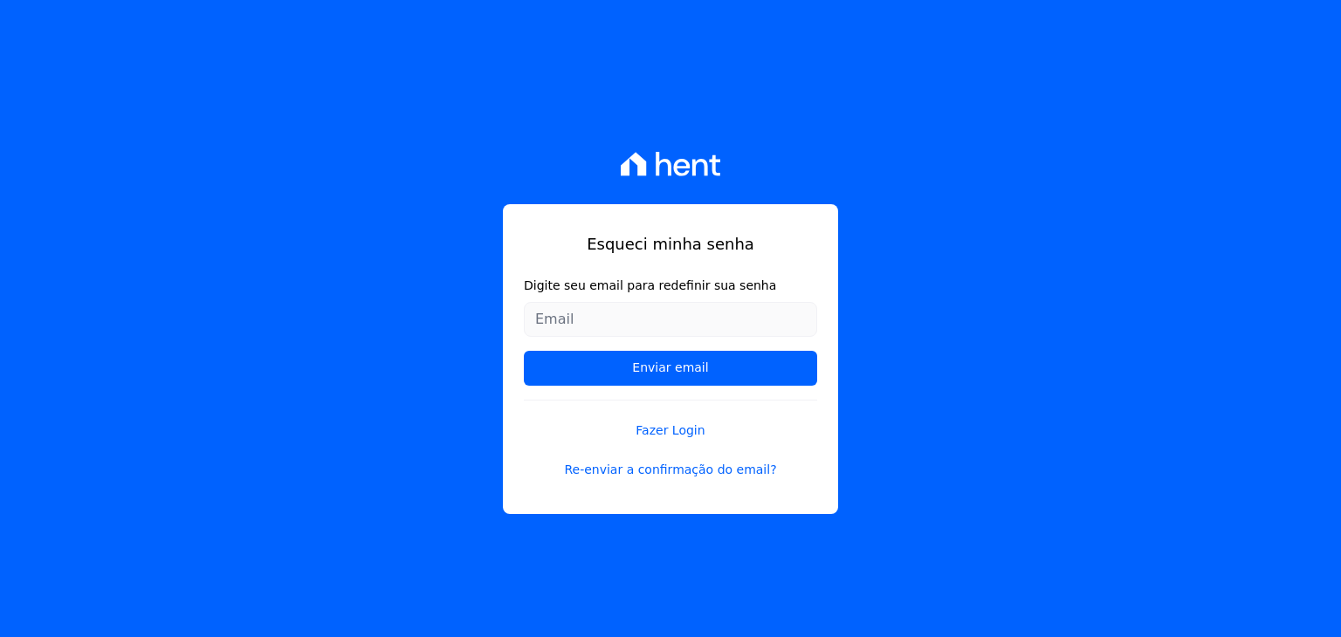
click at [545, 309] on input "Digite seu email para redefinir sua senha" at bounding box center [670, 319] width 293 height 35
type input "[PERSON_NAME][EMAIL_ADDRESS][DOMAIN_NAME]"
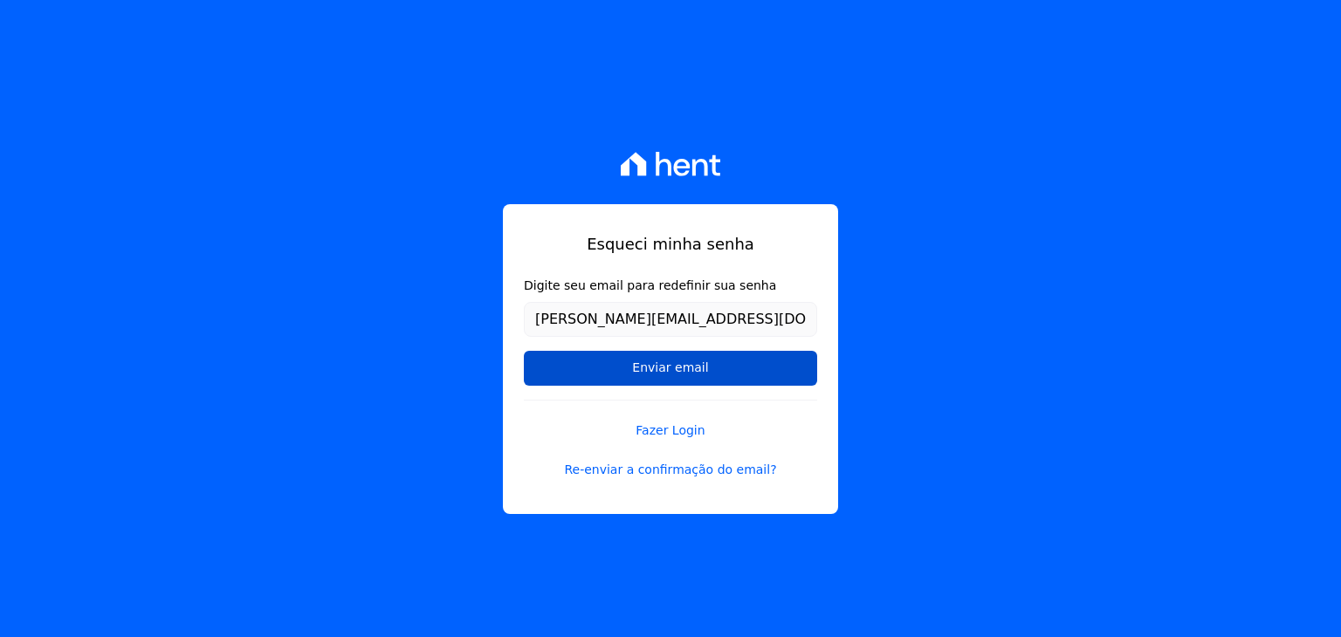
click at [636, 375] on input "Enviar email" at bounding box center [670, 368] width 293 height 35
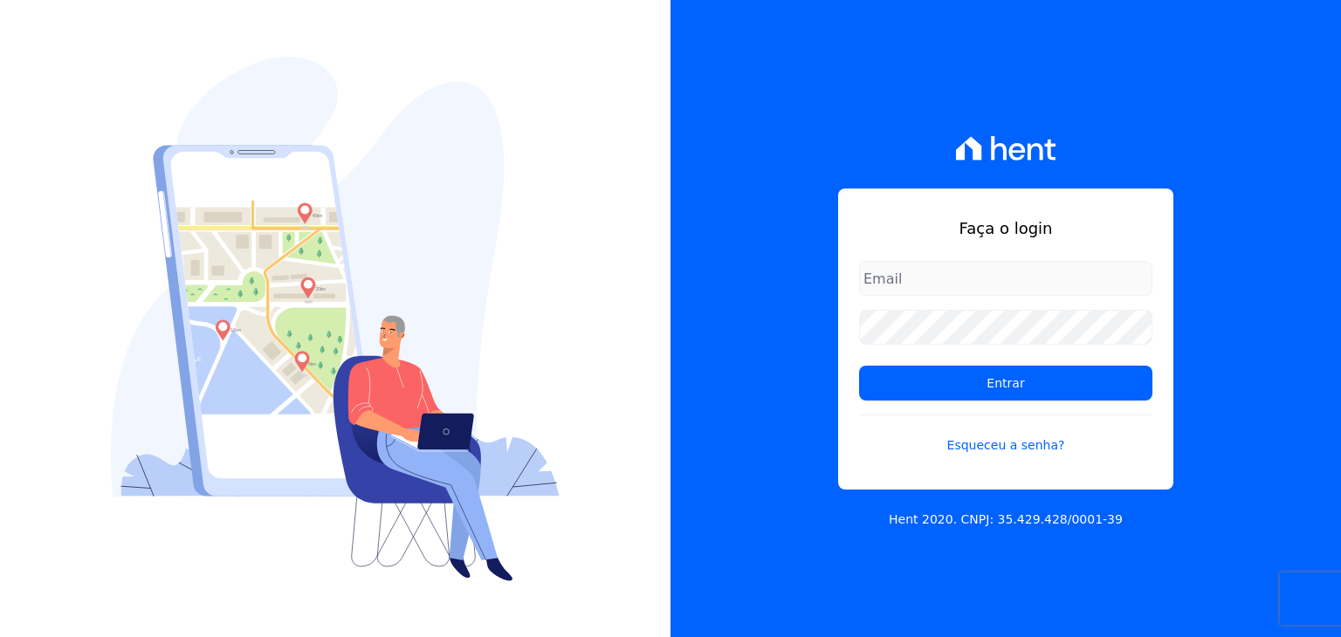
type input "[PERSON_NAME][EMAIL_ADDRESS][DOMAIN_NAME]"
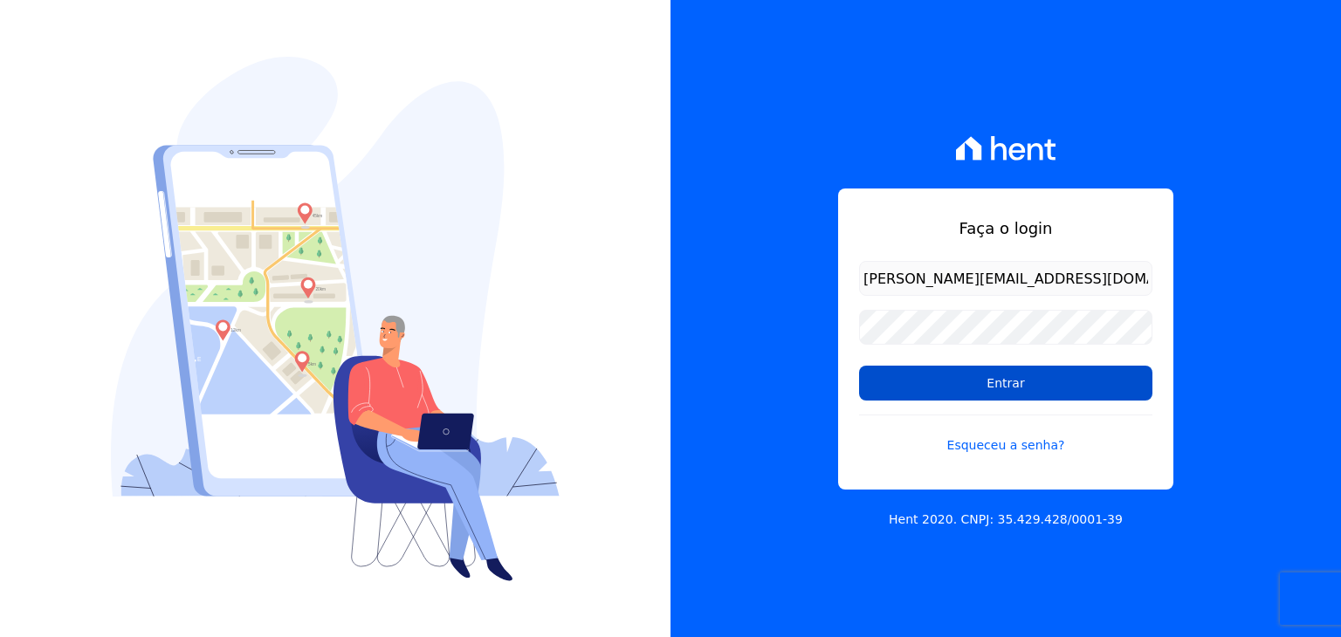
click at [973, 383] on input "Entrar" at bounding box center [1005, 383] width 293 height 35
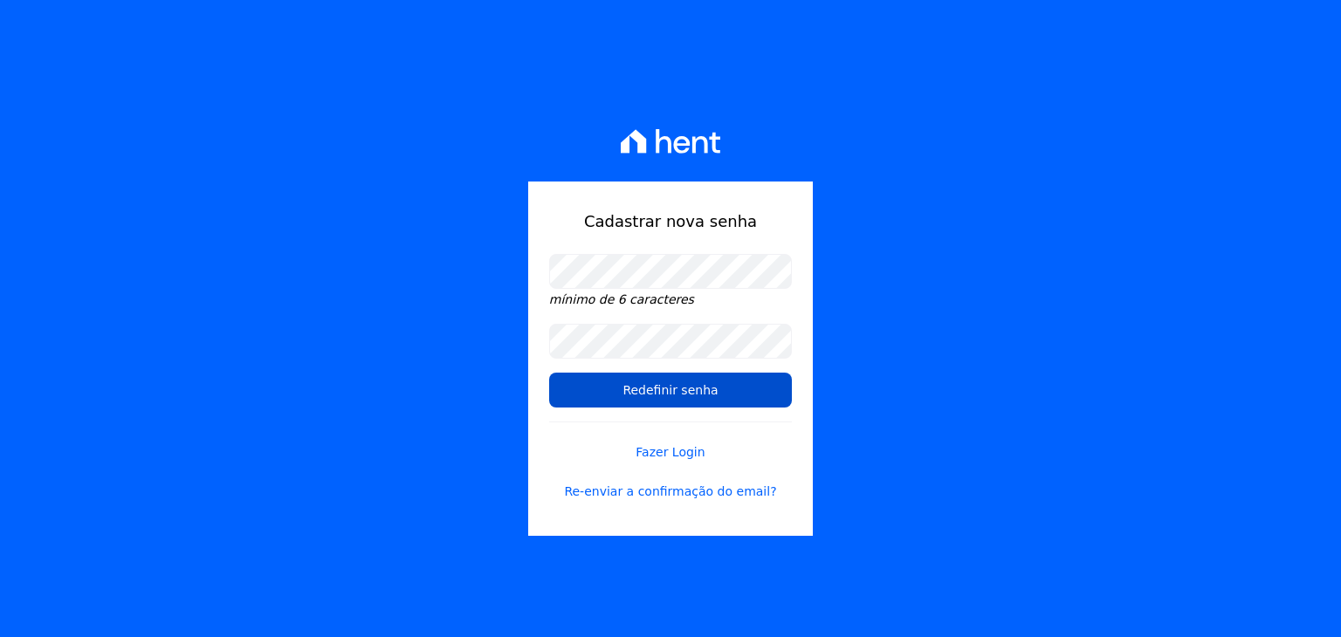
click at [608, 375] on input "Redefinir senha" at bounding box center [670, 390] width 243 height 35
click at [732, 387] on input "Redefinir senha" at bounding box center [670, 390] width 243 height 35
click at [694, 405] on input "Redefinir senha" at bounding box center [670, 390] width 243 height 35
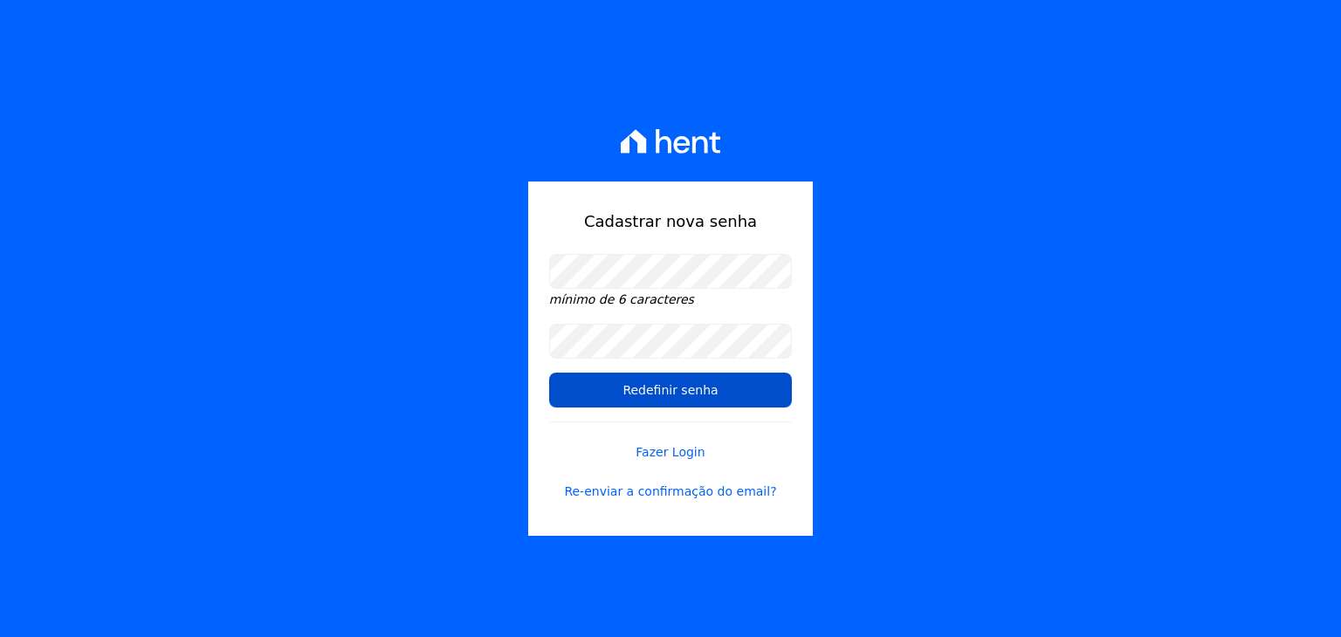
click at [694, 405] on input "Redefinir senha" at bounding box center [670, 390] width 243 height 35
click at [692, 387] on input "Redefinir senha" at bounding box center [670, 390] width 243 height 35
click at [623, 380] on input "Redefinir senha" at bounding box center [670, 390] width 243 height 35
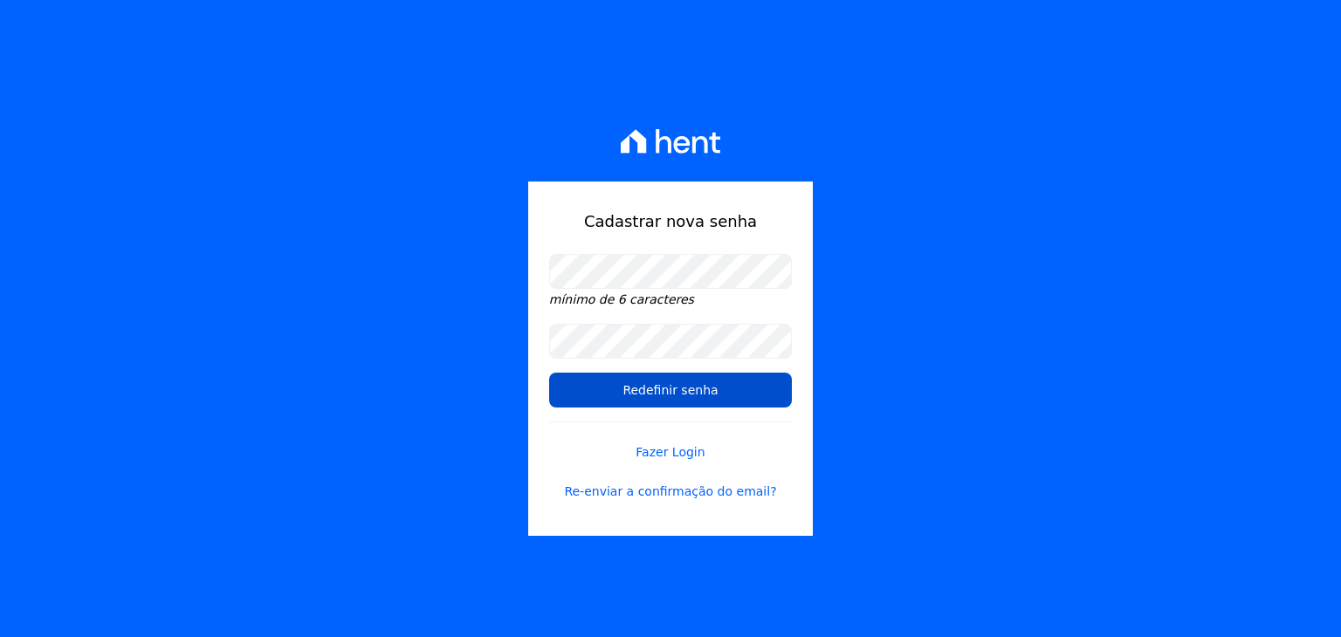
click at [713, 401] on input "Redefinir senha" at bounding box center [670, 390] width 243 height 35
click at [605, 383] on input "Redefinir senha" at bounding box center [670, 390] width 243 height 35
click at [922, 313] on div "Cadastrar nova senha mínimo de 6 caracteres Redefinir senha Fazer Login Re-envi…" at bounding box center [670, 318] width 1341 height 637
click at [669, 378] on input "Redefinir senha" at bounding box center [670, 390] width 243 height 35
click at [746, 381] on input "Redefinir senha" at bounding box center [670, 390] width 243 height 35
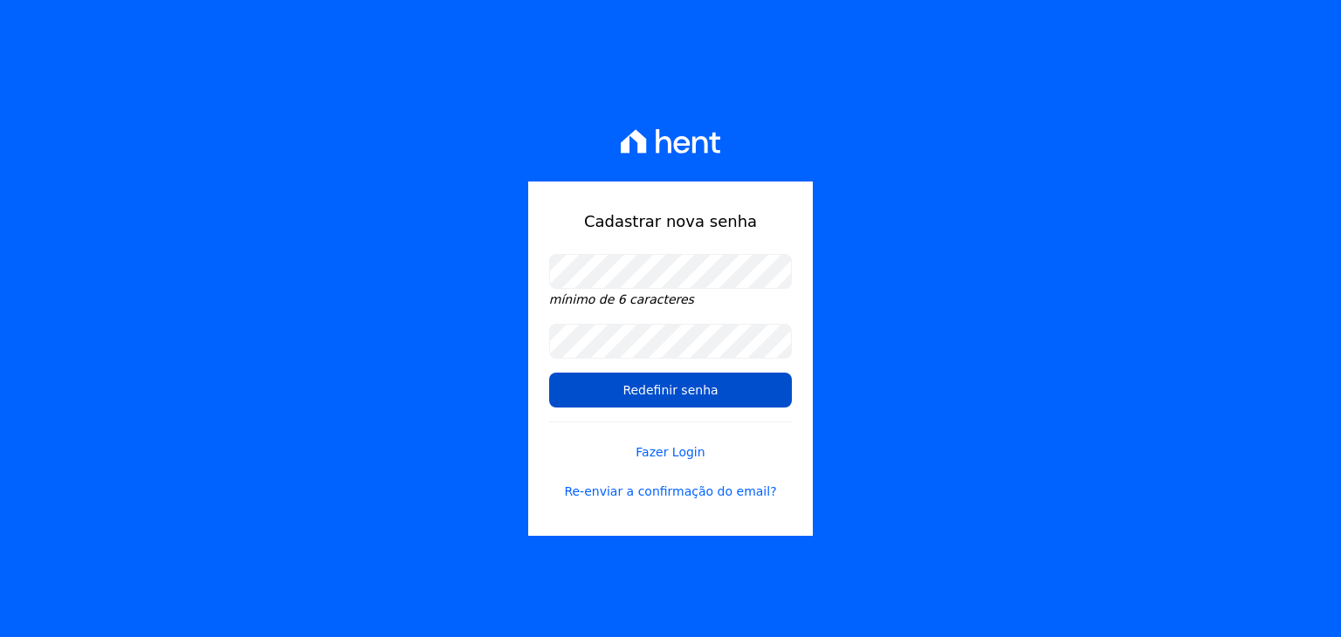
click at [650, 385] on input "Redefinir senha" at bounding box center [670, 390] width 243 height 35
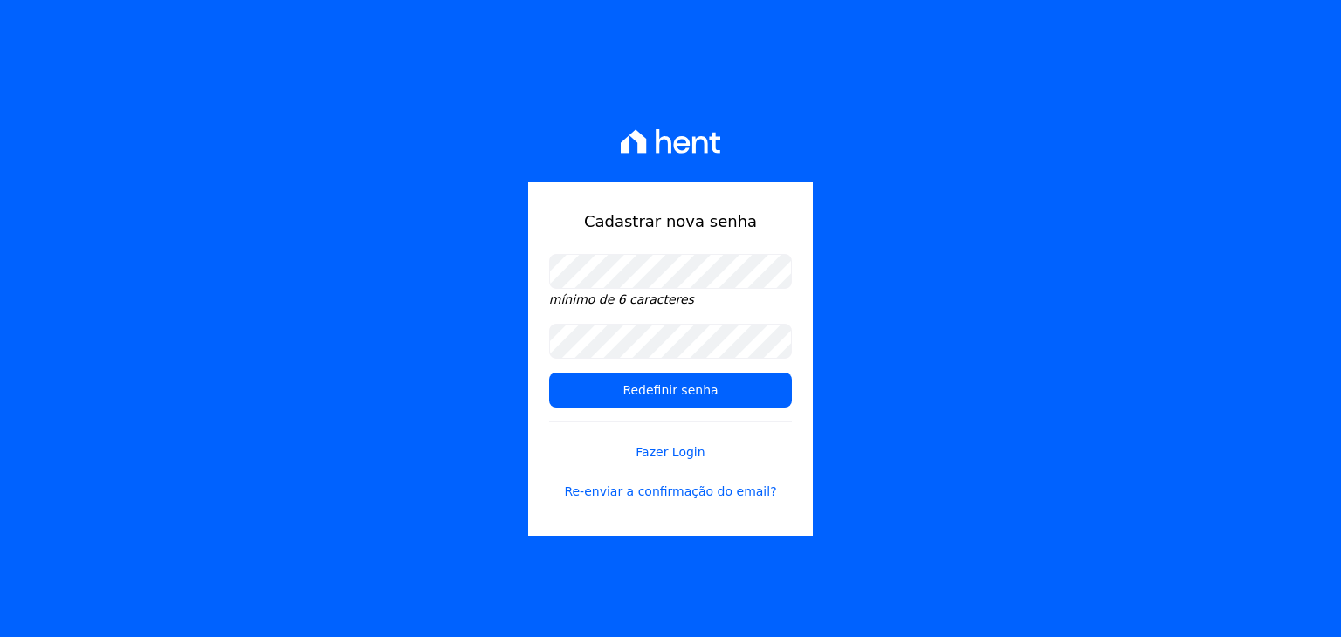
click at [1139, 303] on div "Cadastrar nova senha mínimo de 6 caracteres Redefinir senha Fazer Login Re-envi…" at bounding box center [670, 318] width 1341 height 637
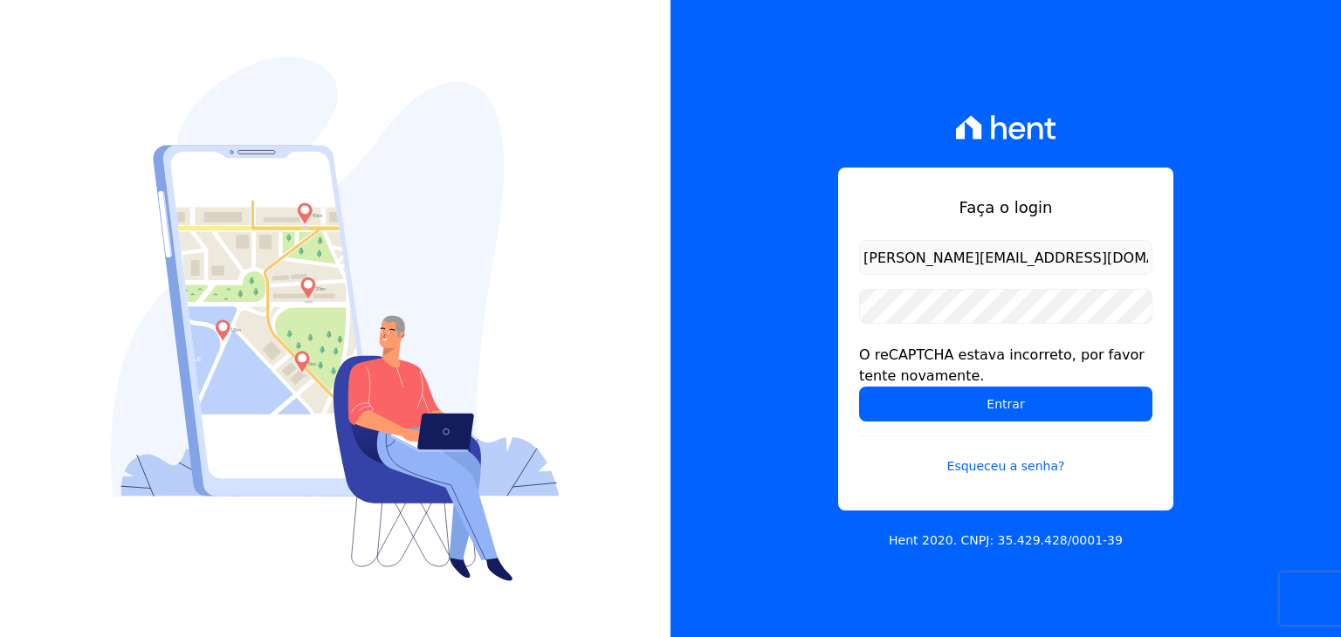
click at [918, 364] on div "O reCAPTCHA estava incorreto, por favor tente novamente." at bounding box center [1005, 366] width 293 height 42
